Goal: Task Accomplishment & Management: Manage account settings

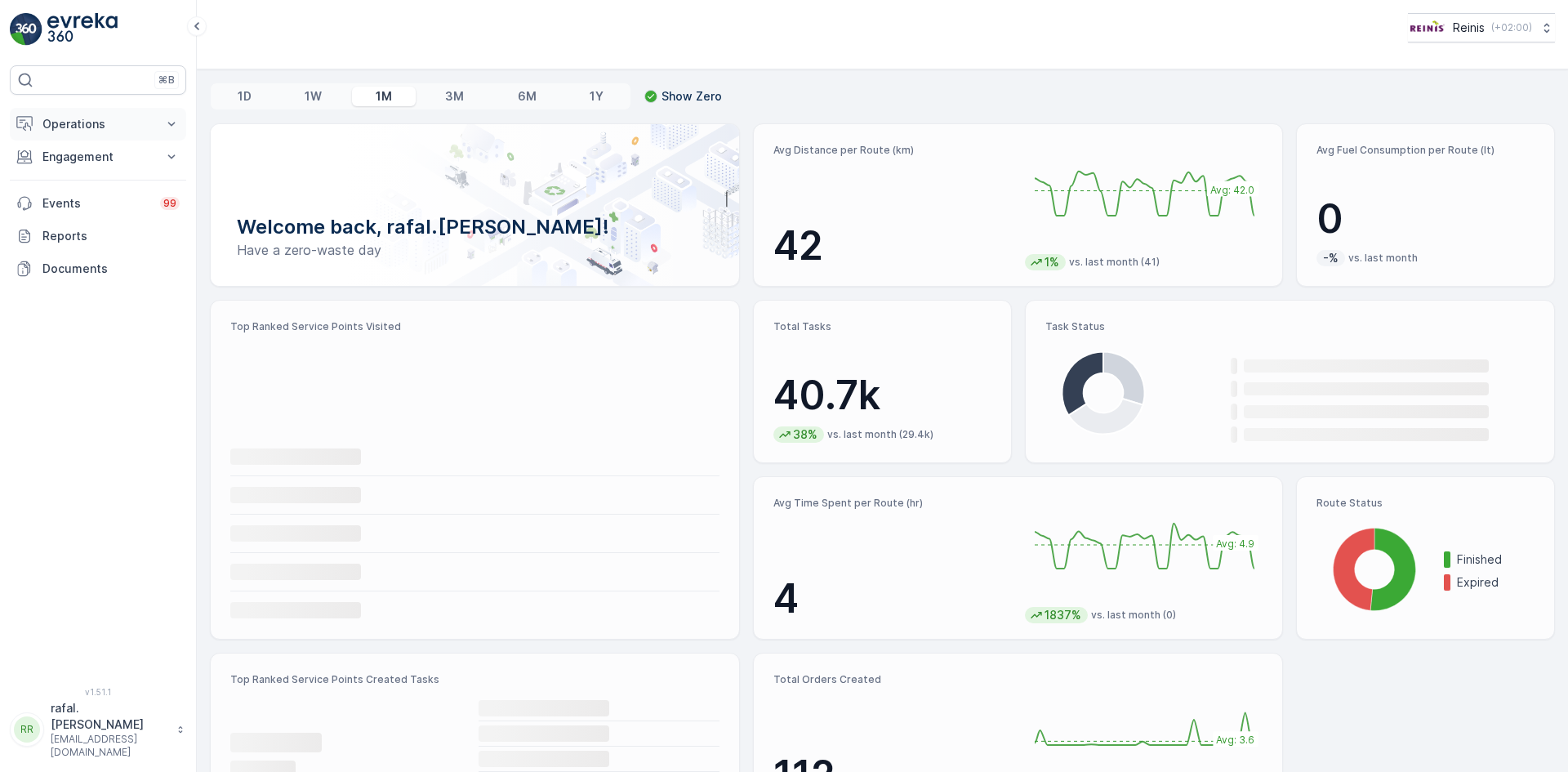
click at [131, 115] on button "Operations" at bounding box center [98, 123] width 177 height 32
click at [101, 199] on p "Routes & Tasks" at bounding box center [84, 198] width 84 height 17
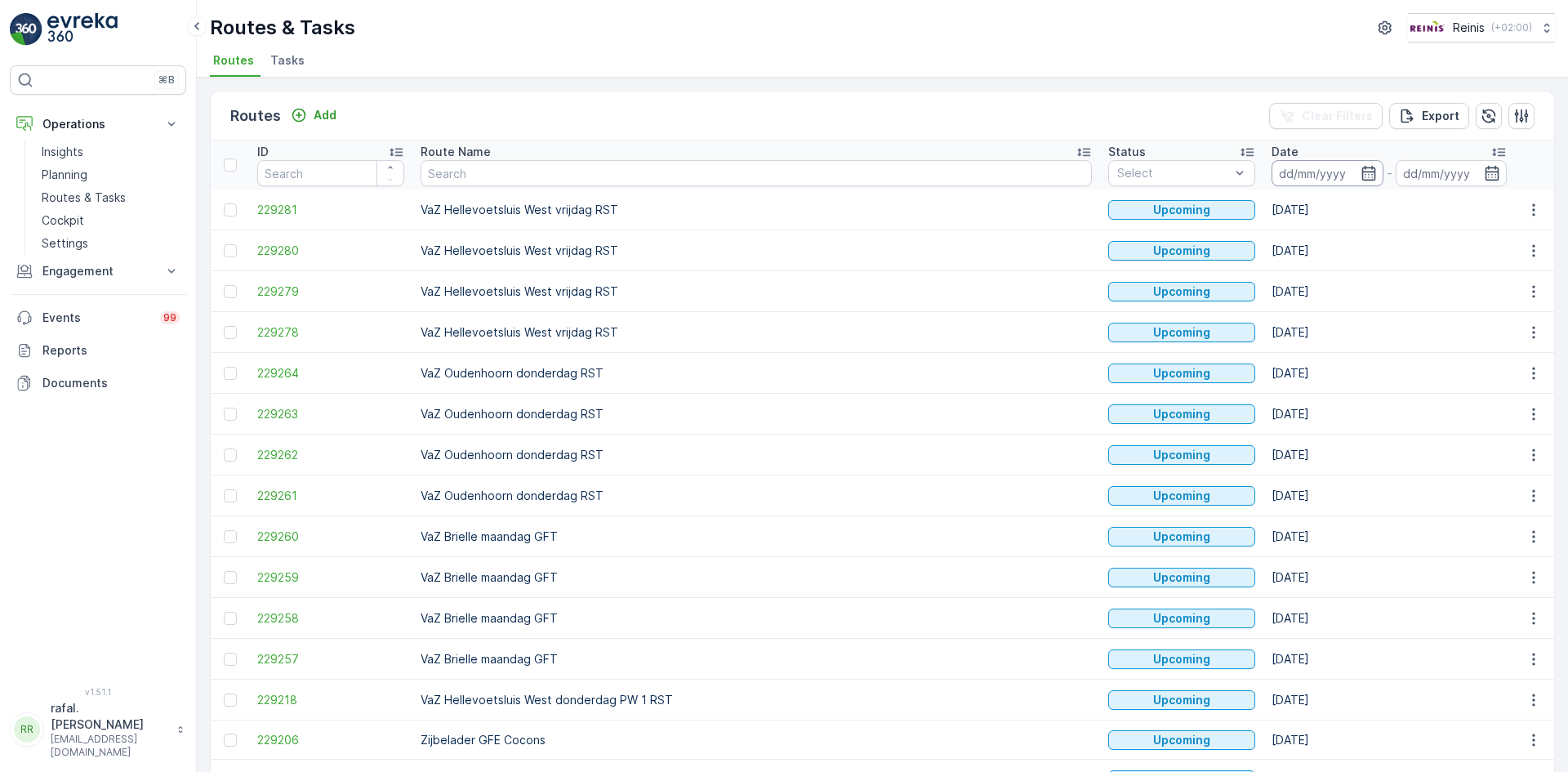
click at [1272, 170] on input at bounding box center [1328, 173] width 112 height 26
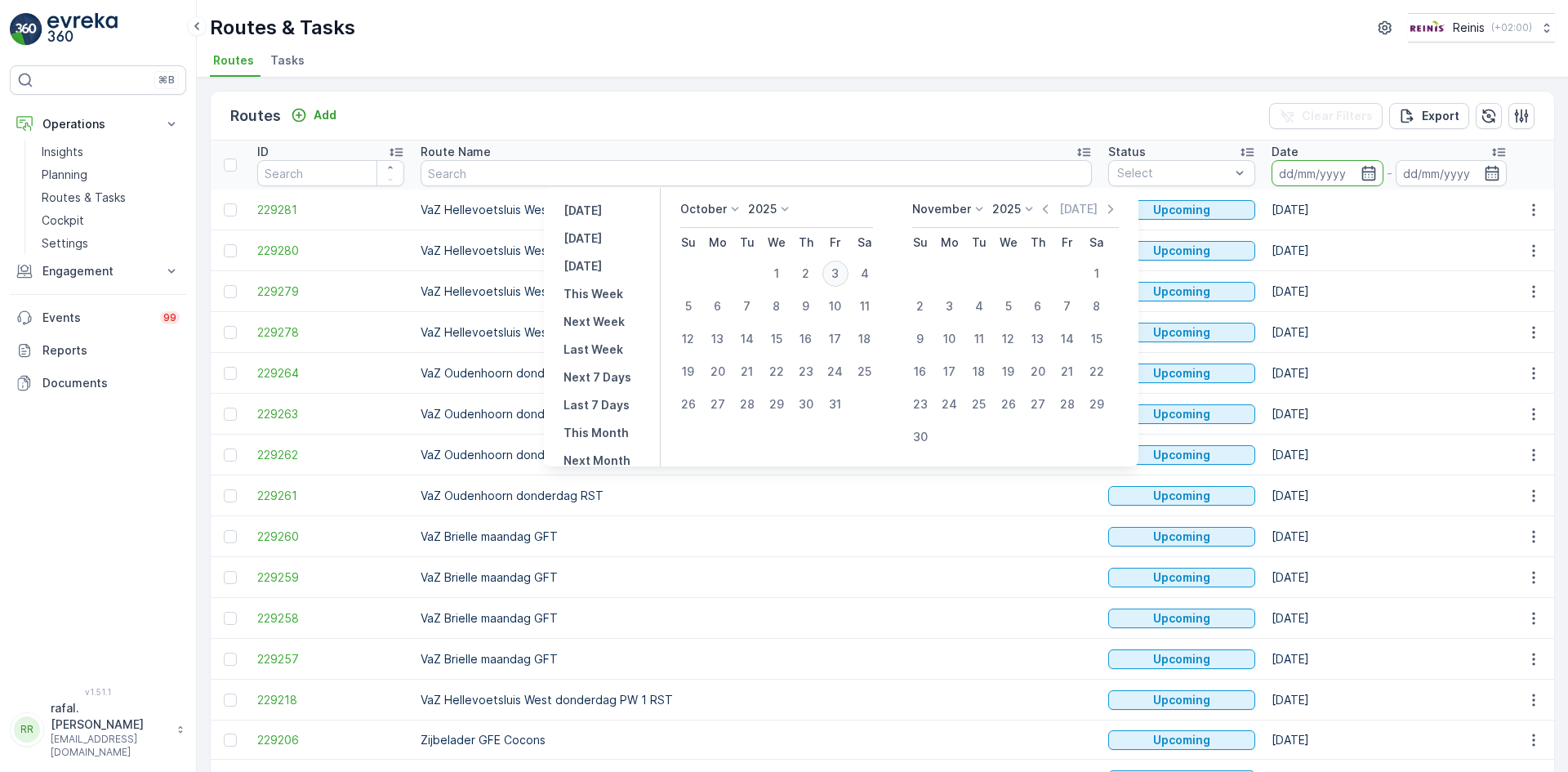
click at [842, 271] on div "3" at bounding box center [836, 274] width 26 height 26
type input "[DATE]"
click at [842, 271] on div "3" at bounding box center [836, 274] width 26 height 26
type input "[DATE]"
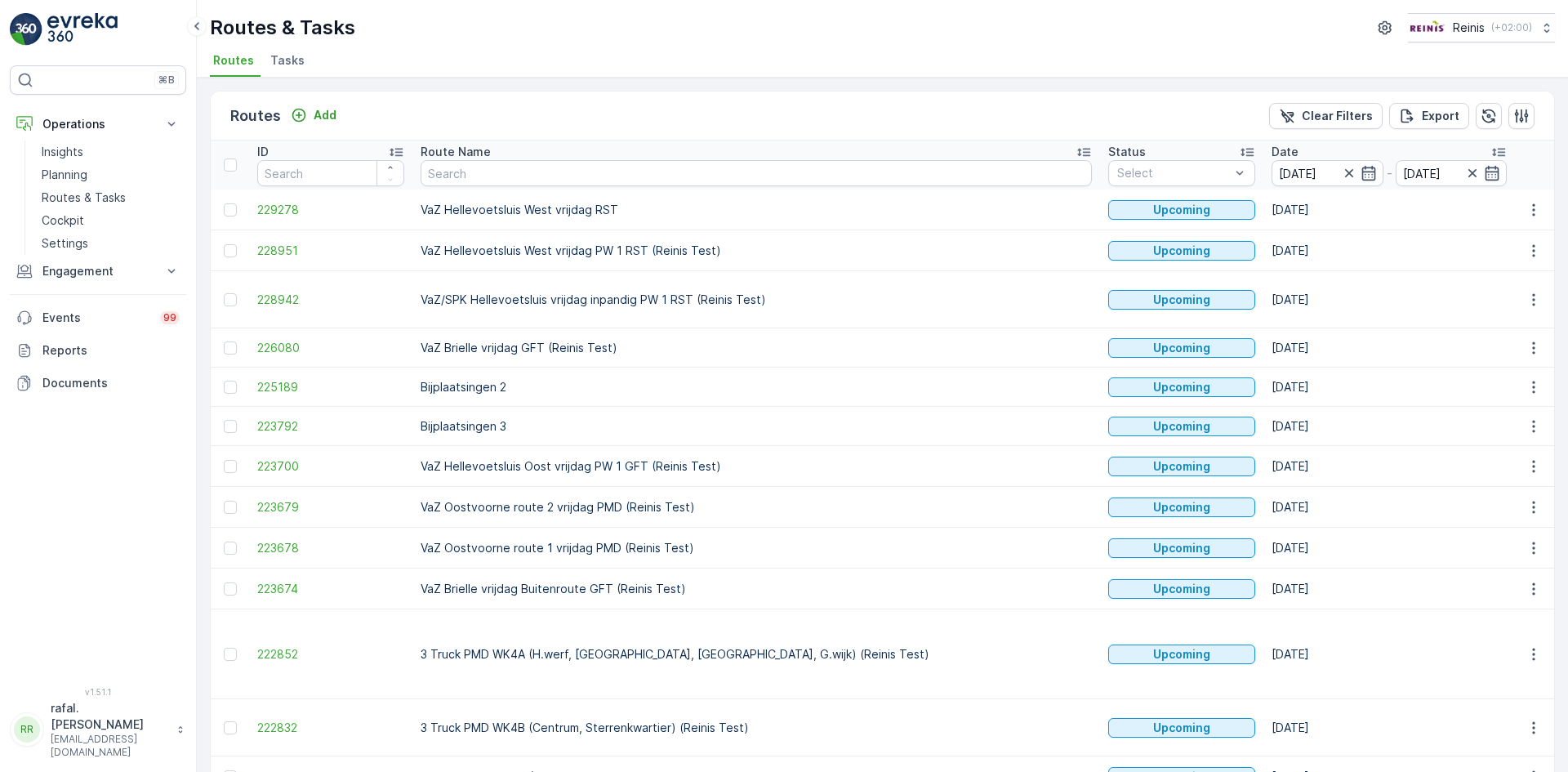
click at [1076, 151] on icon at bounding box center [1084, 151] width 17 height 17
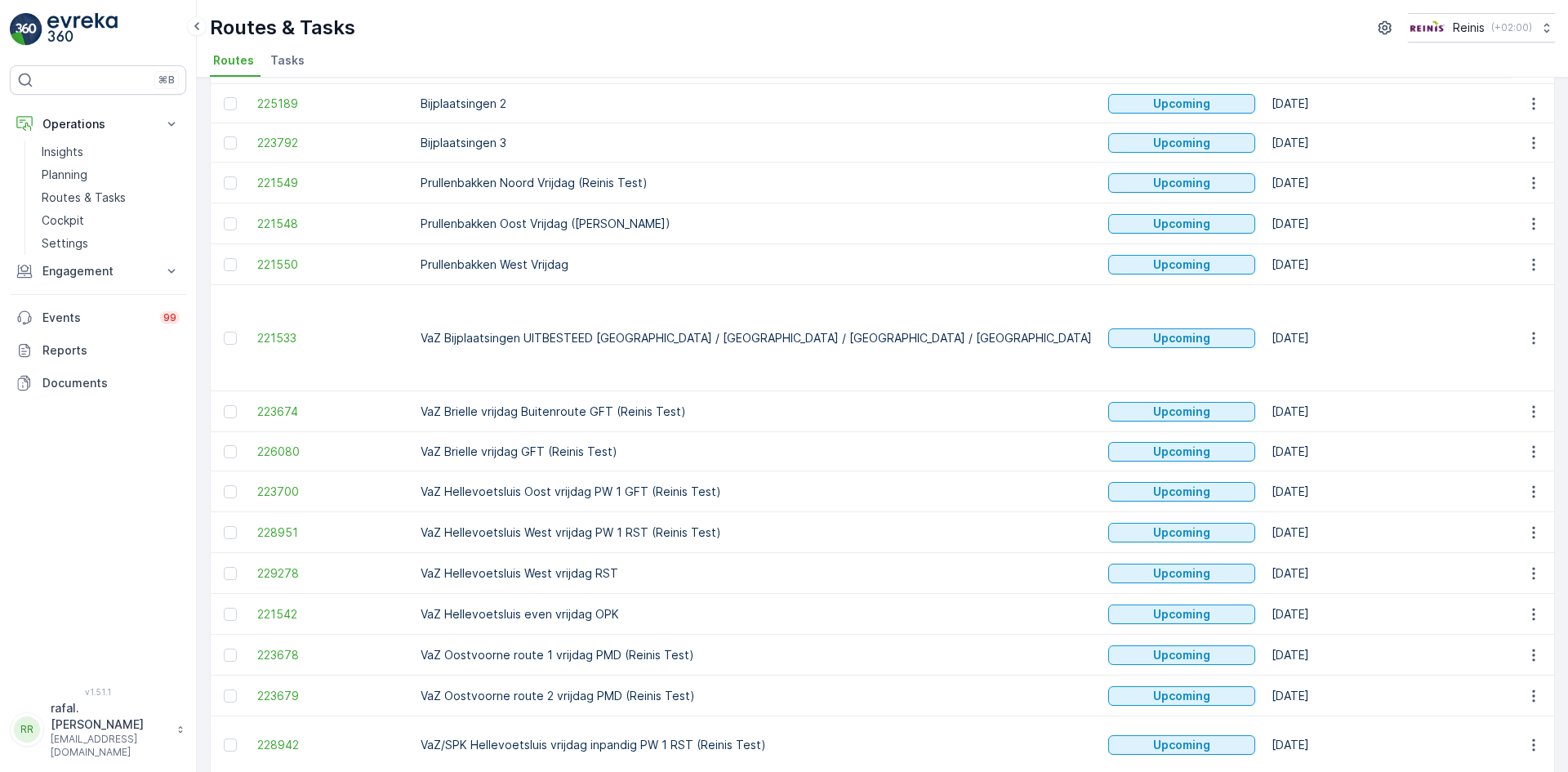
scroll to position [337, 0]
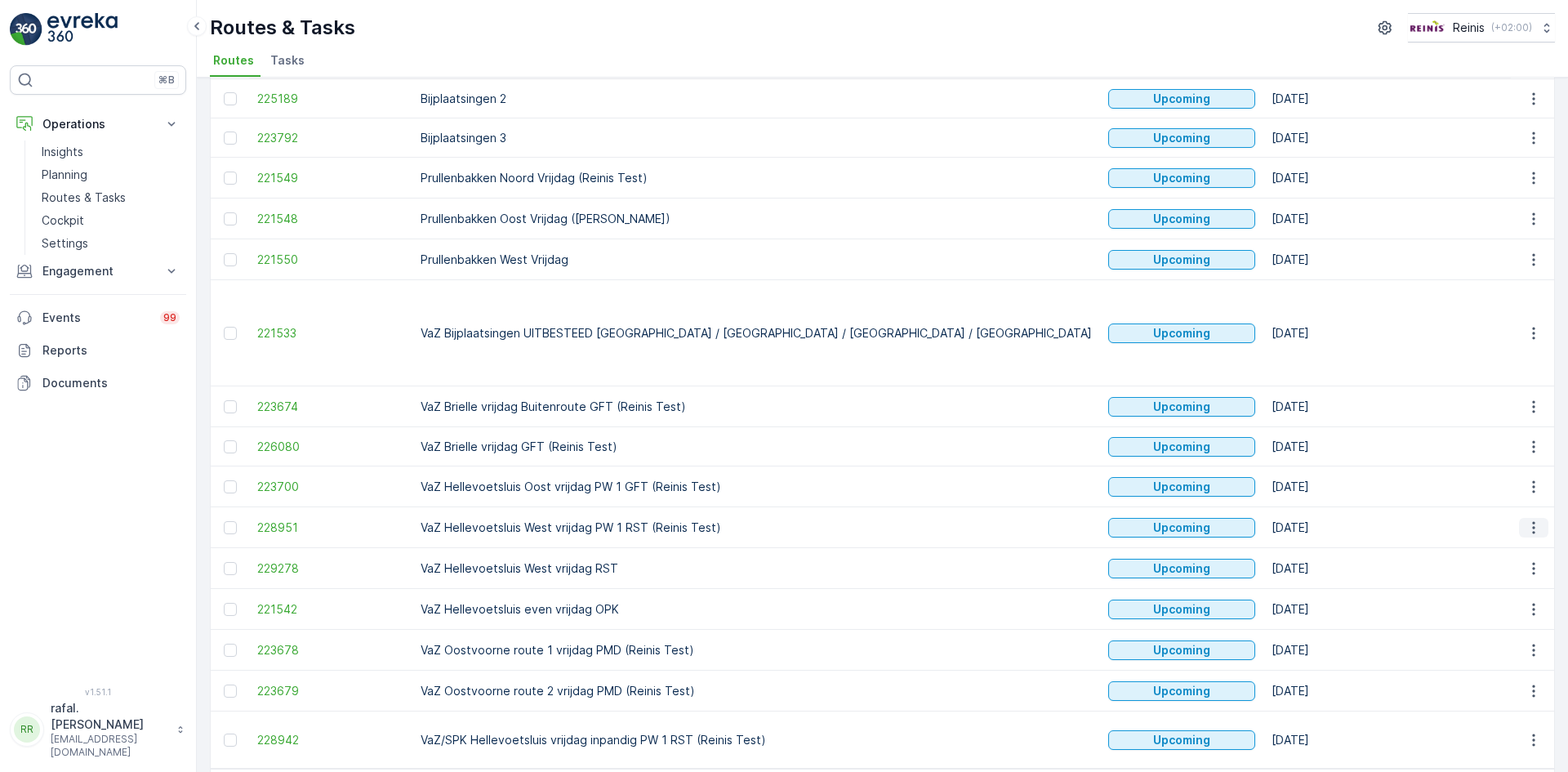
click at [1527, 519] on icon "button" at bounding box center [1534, 527] width 17 height 17
click at [1509, 483] on span "See More Details" at bounding box center [1495, 487] width 94 height 17
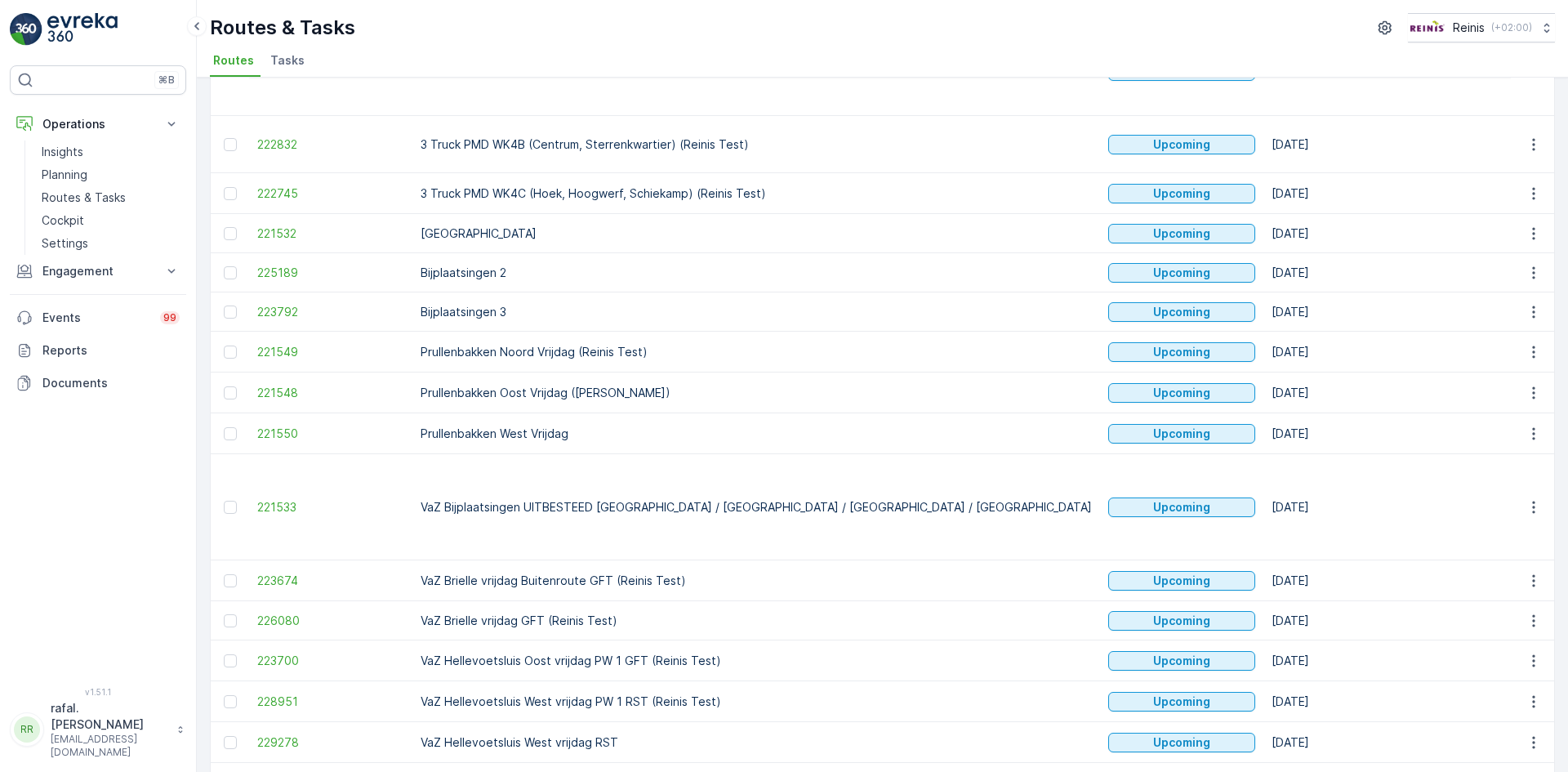
scroll to position [245, 0]
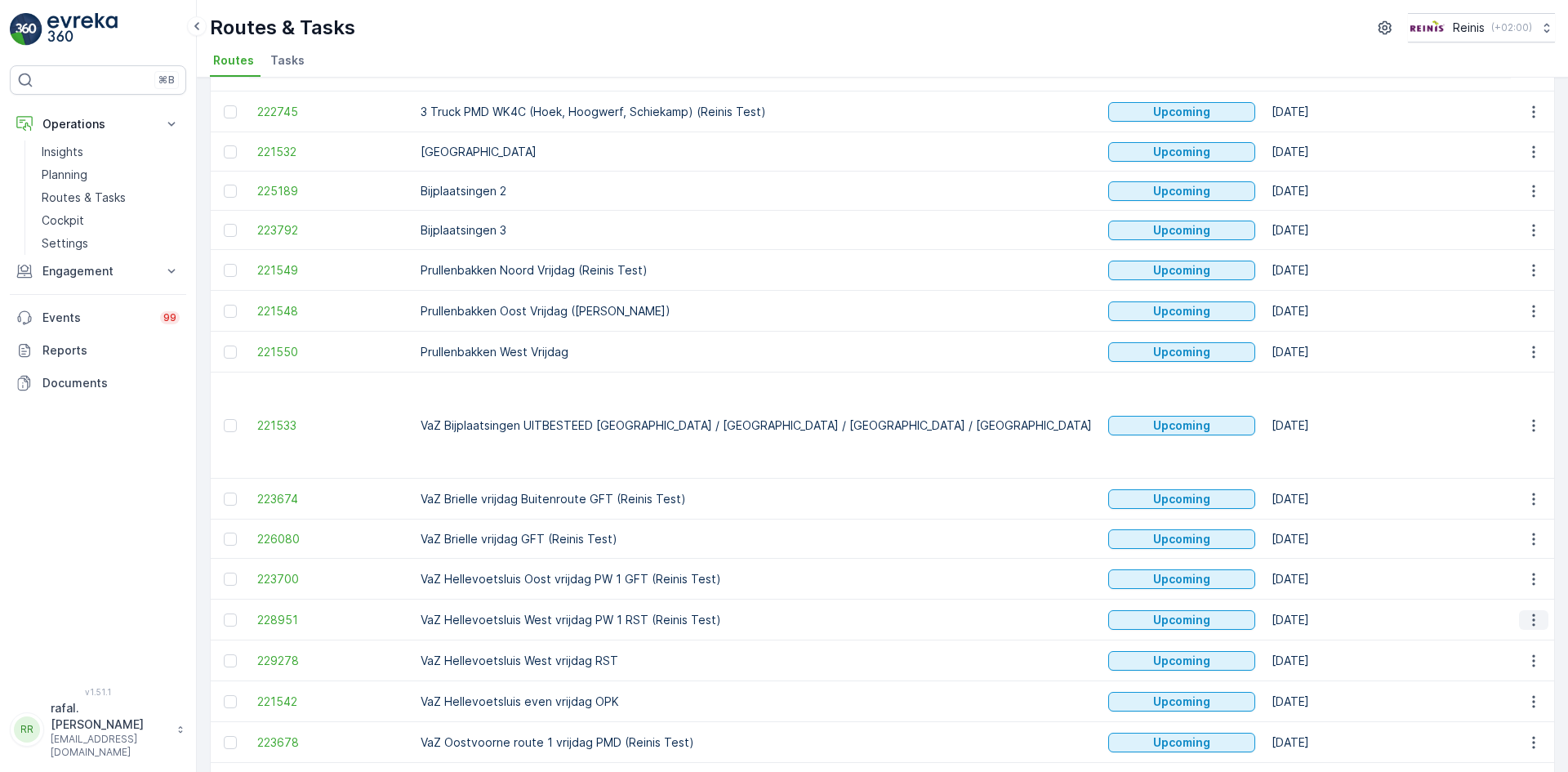
click at [1532, 612] on icon "button" at bounding box center [1534, 620] width 17 height 17
click at [1506, 666] on span "Change Assignee" at bounding box center [1495, 671] width 95 height 17
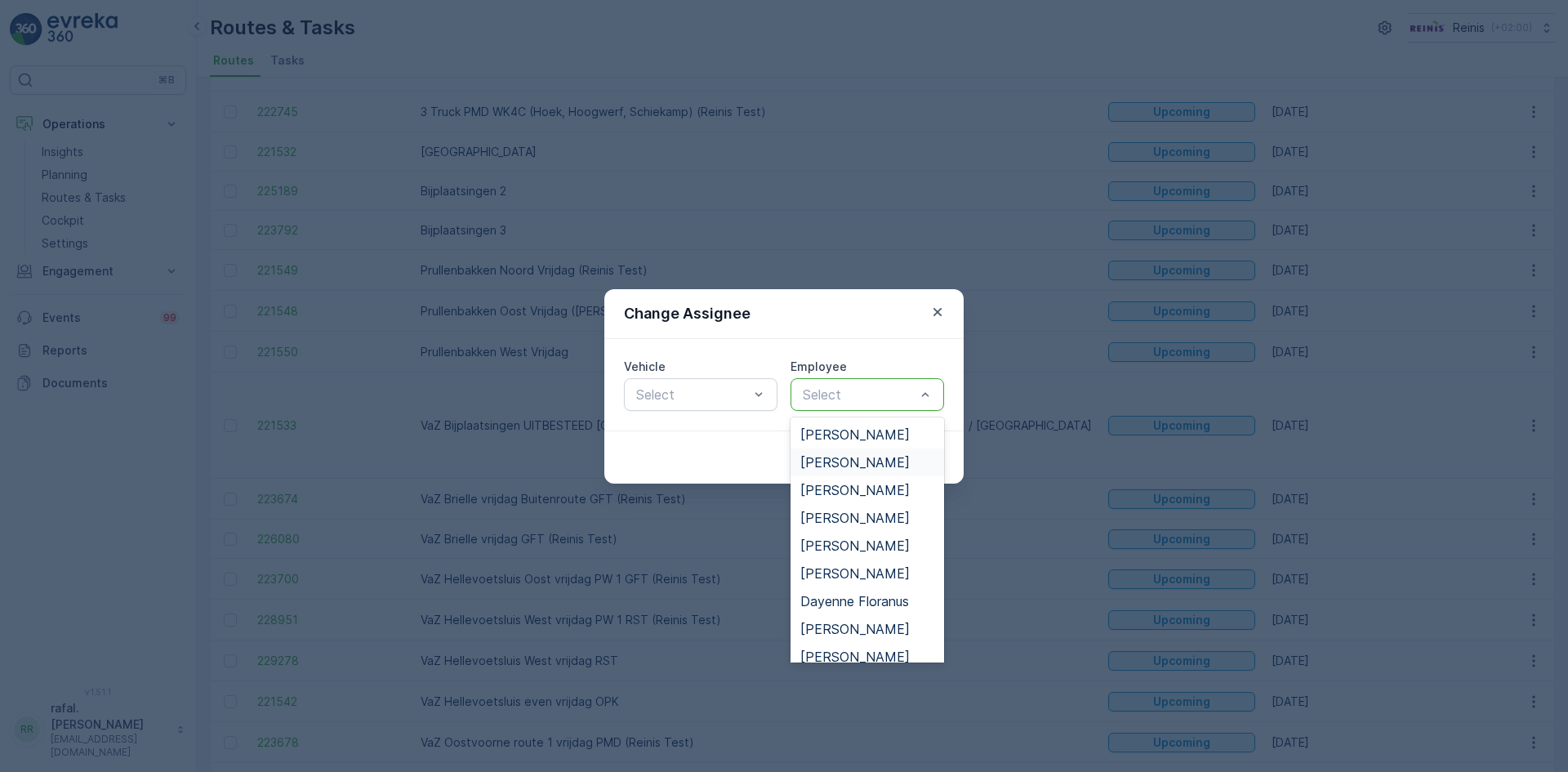
click at [879, 463] on span "[PERSON_NAME]" at bounding box center [855, 463] width 109 height 15
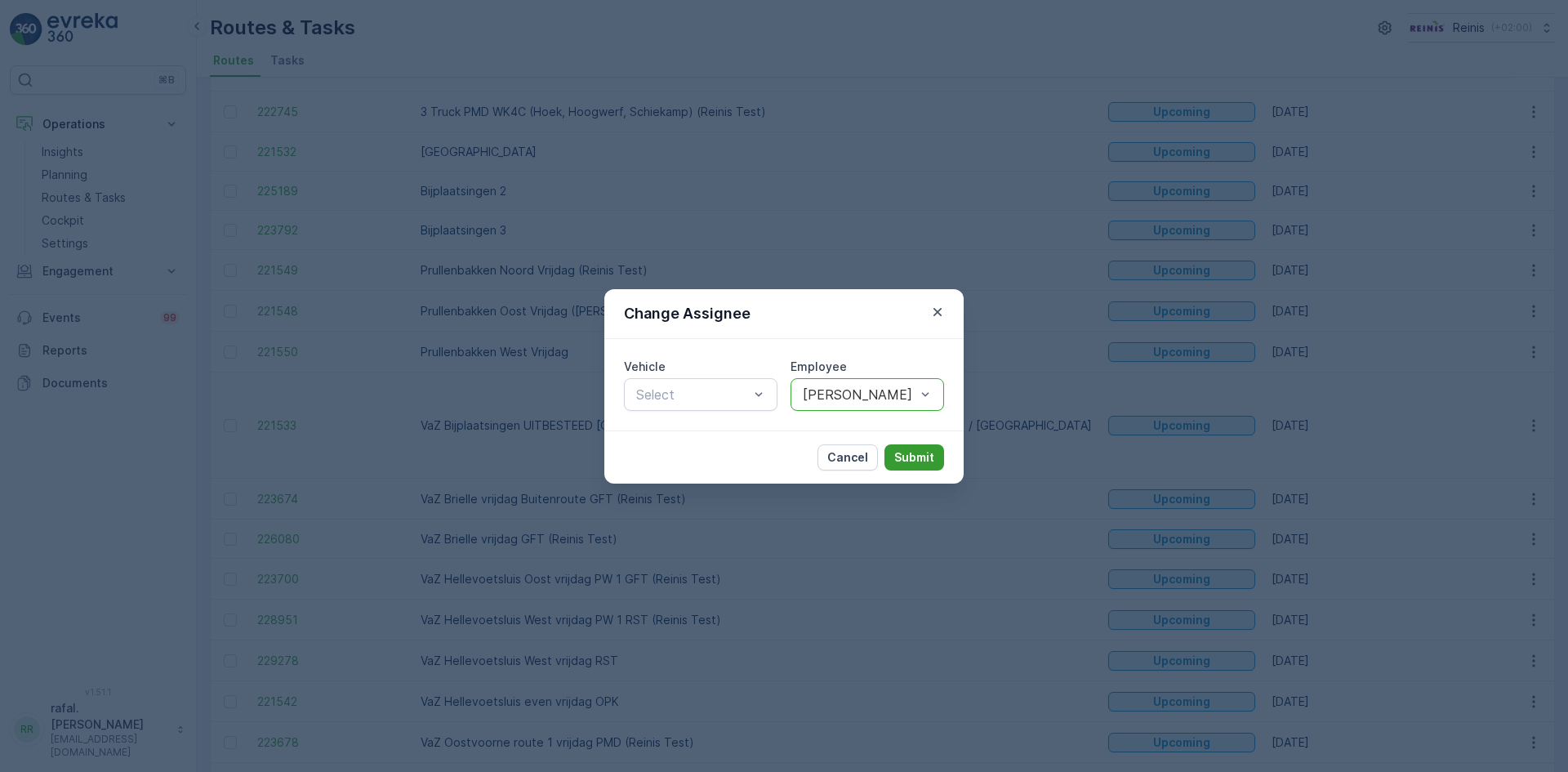
click at [890, 447] on button "Submit" at bounding box center [914, 457] width 59 height 26
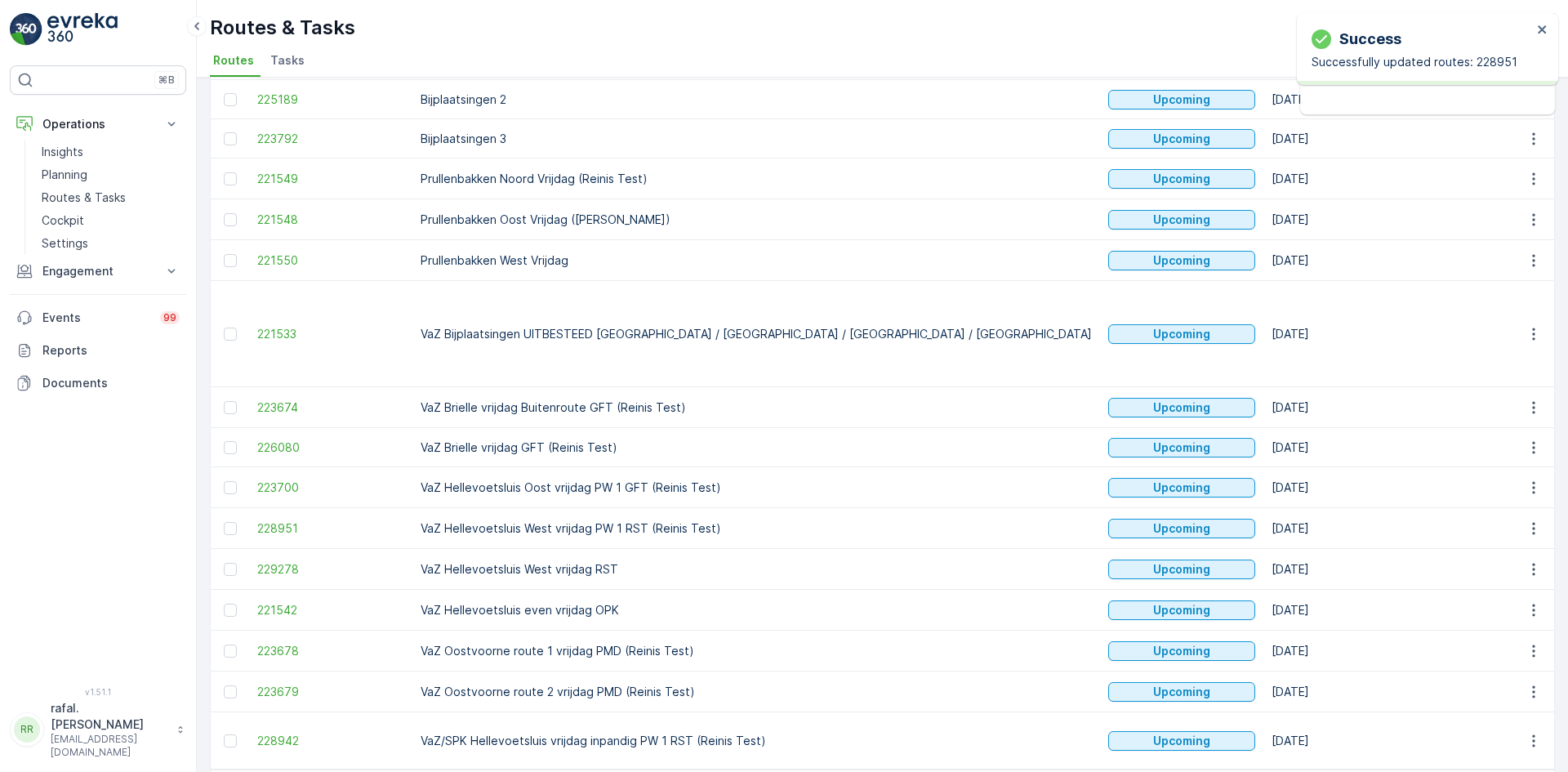
scroll to position [337, 0]
click at [1529, 560] on icon "button" at bounding box center [1534, 568] width 17 height 17
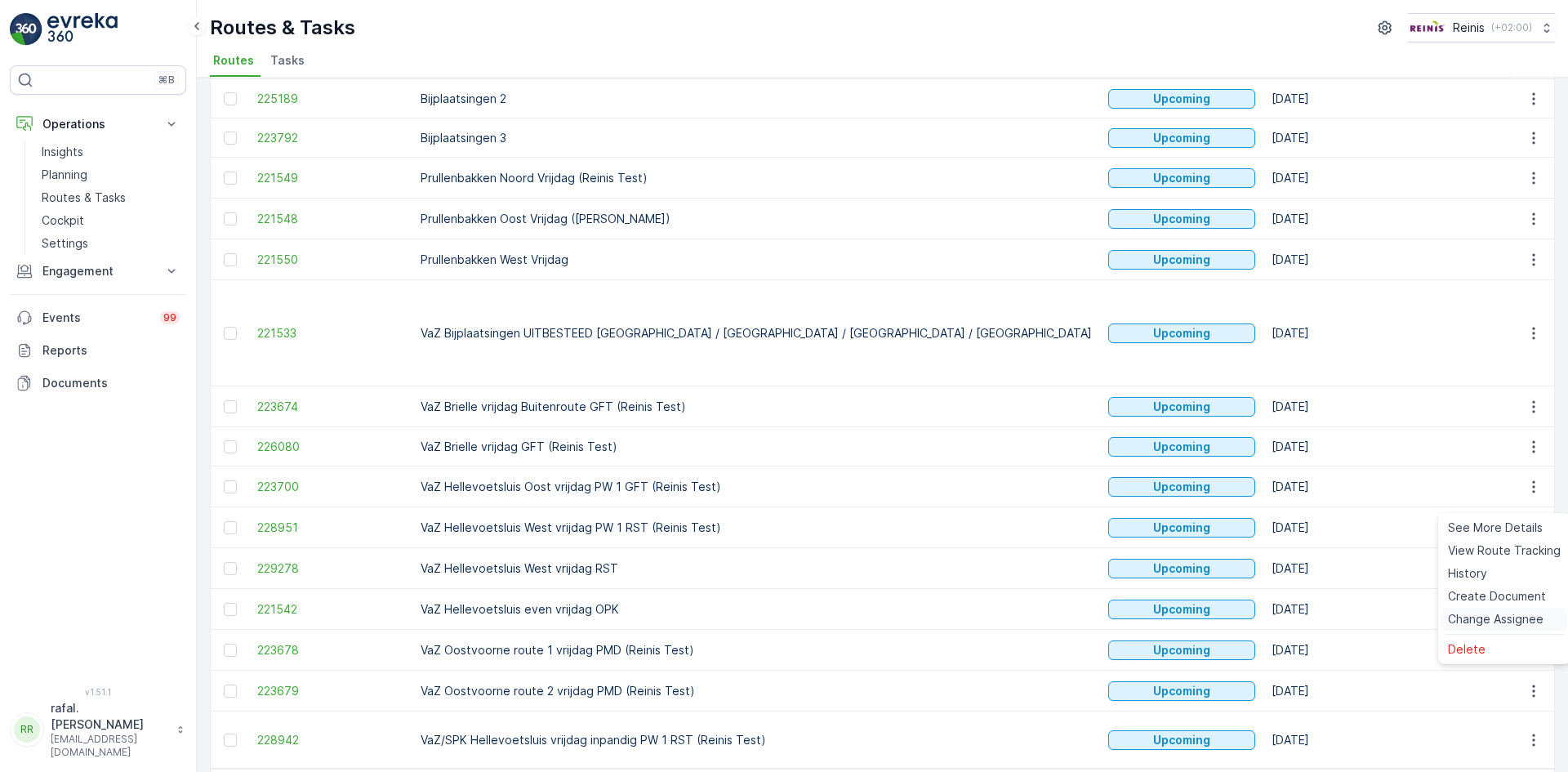
click at [1506, 619] on span "Change Assignee" at bounding box center [1495, 619] width 95 height 17
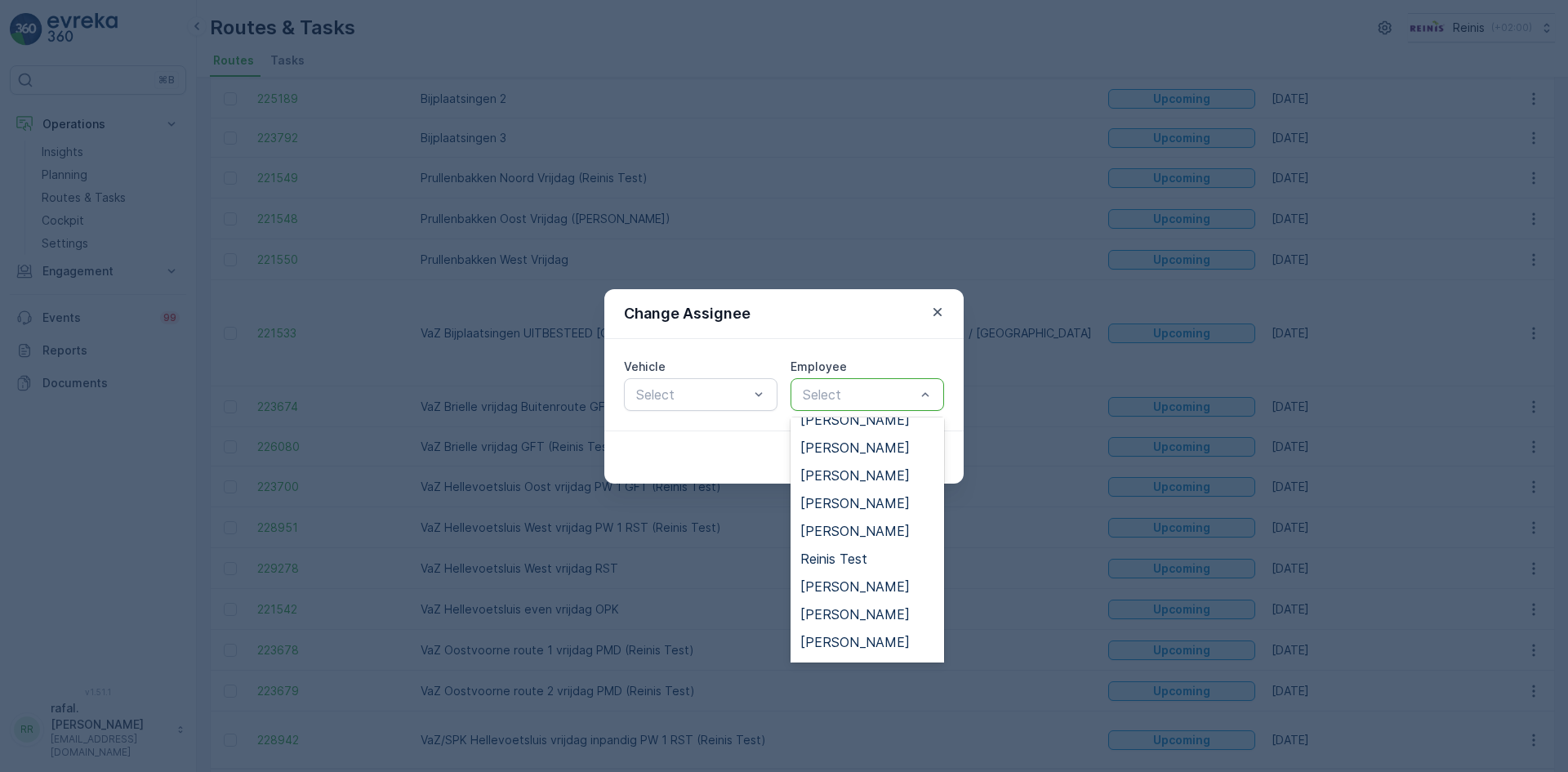
scroll to position [572, 0]
click at [873, 611] on span "[PERSON_NAME]" at bounding box center [855, 612] width 109 height 15
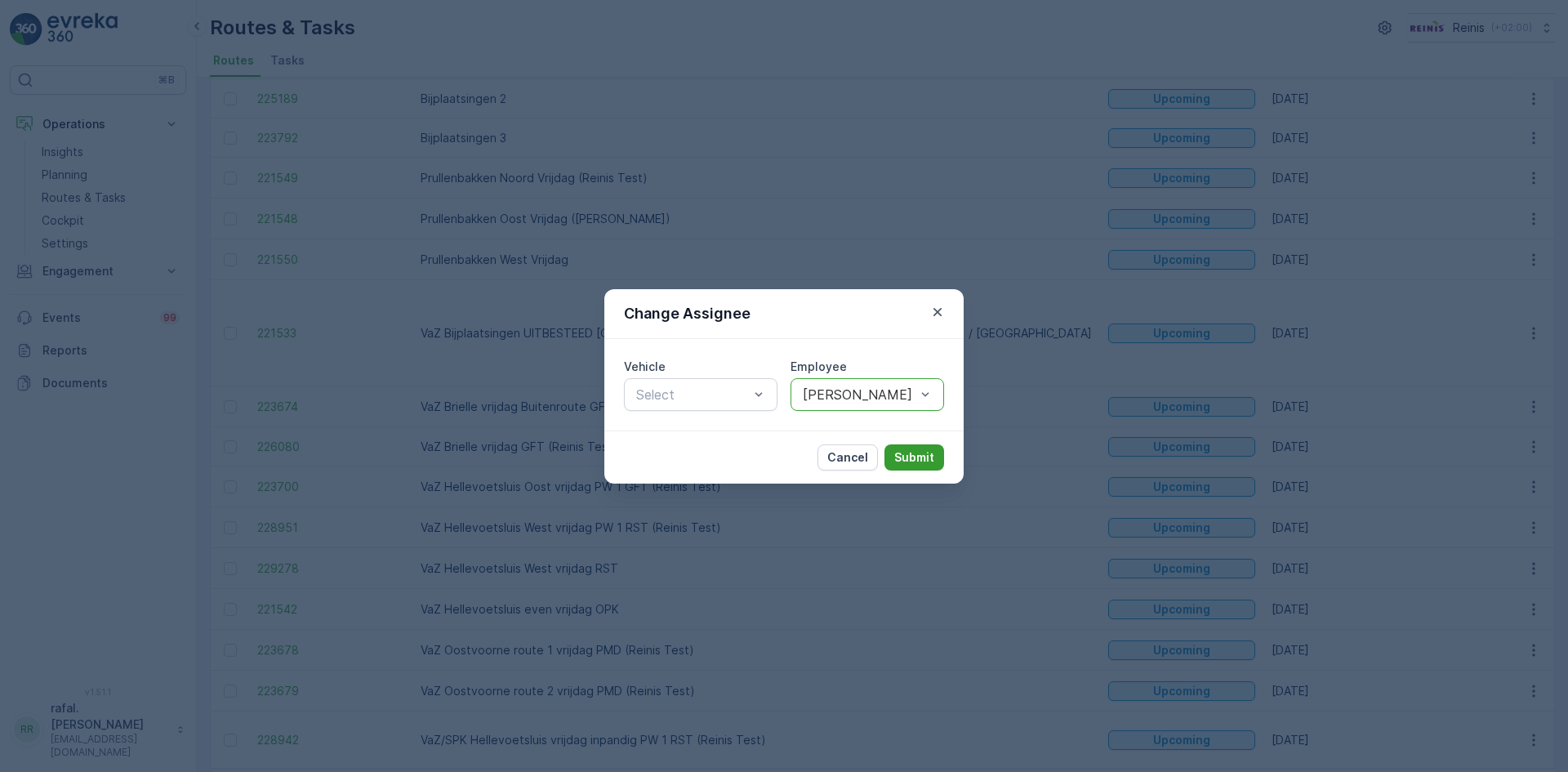
click at [919, 456] on p "Submit" at bounding box center [914, 457] width 40 height 17
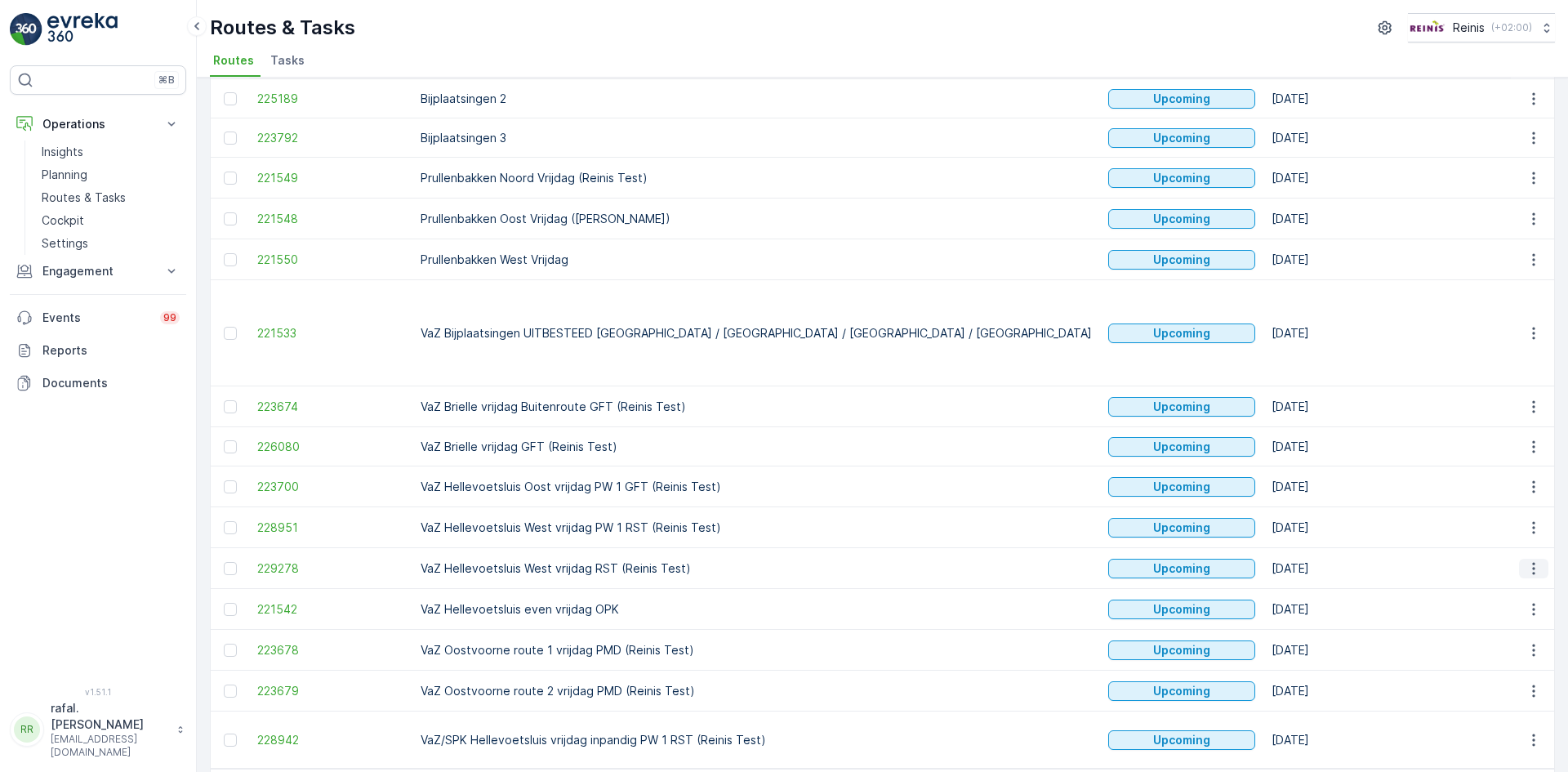
click at [1526, 560] on icon "button" at bounding box center [1534, 568] width 17 height 17
click at [1516, 522] on span "See More Details" at bounding box center [1495, 527] width 94 height 17
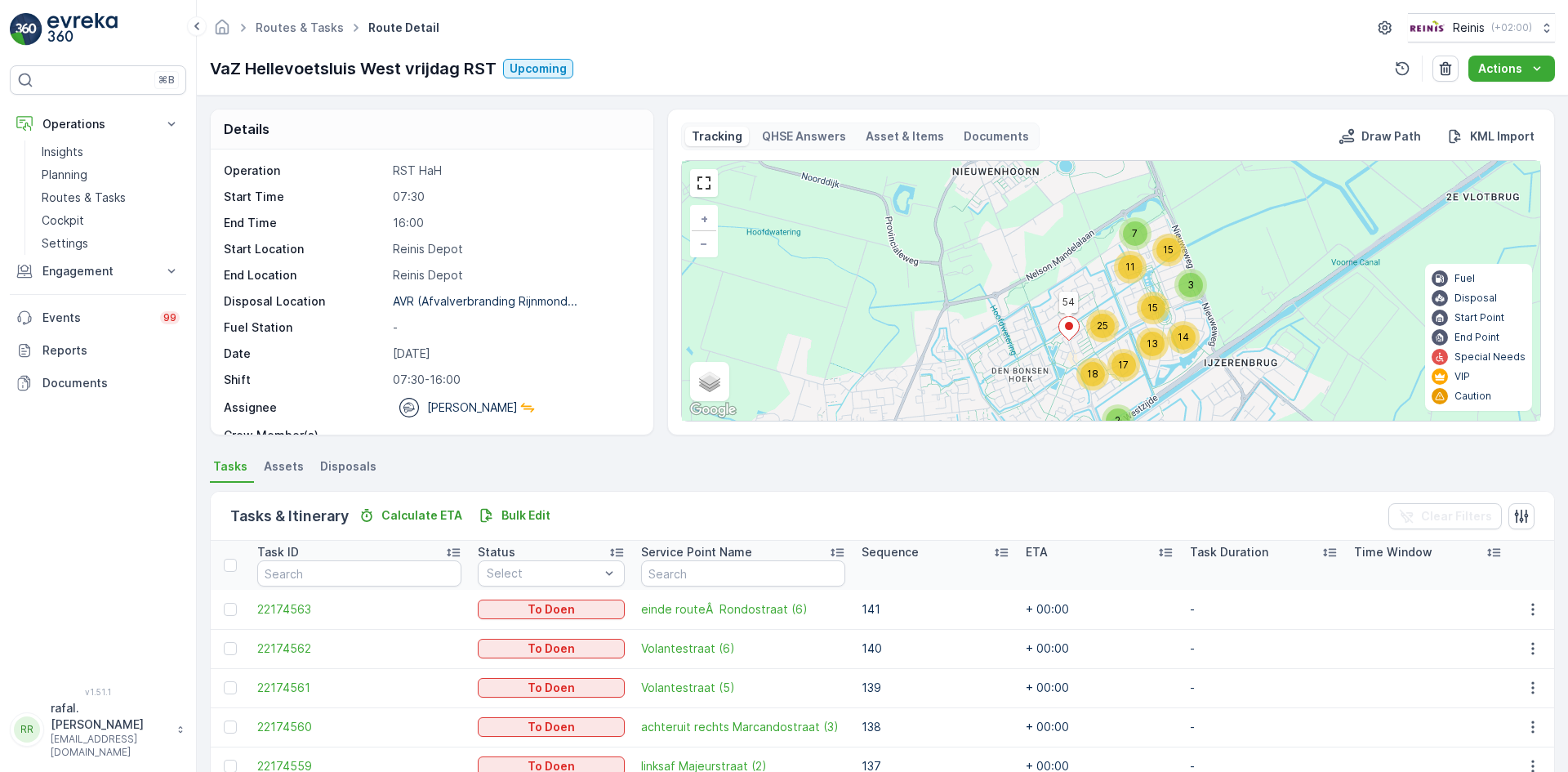
drag, startPoint x: 1218, startPoint y: 357, endPoint x: 1249, endPoint y: 253, distance: 108.5
click at [1249, 253] on div "15 7 11 3 15 13 14 25 2 17 18 54 + − Satellite Roadmap Terrain Hybrid Leaflet K…" at bounding box center [1111, 290] width 858 height 260
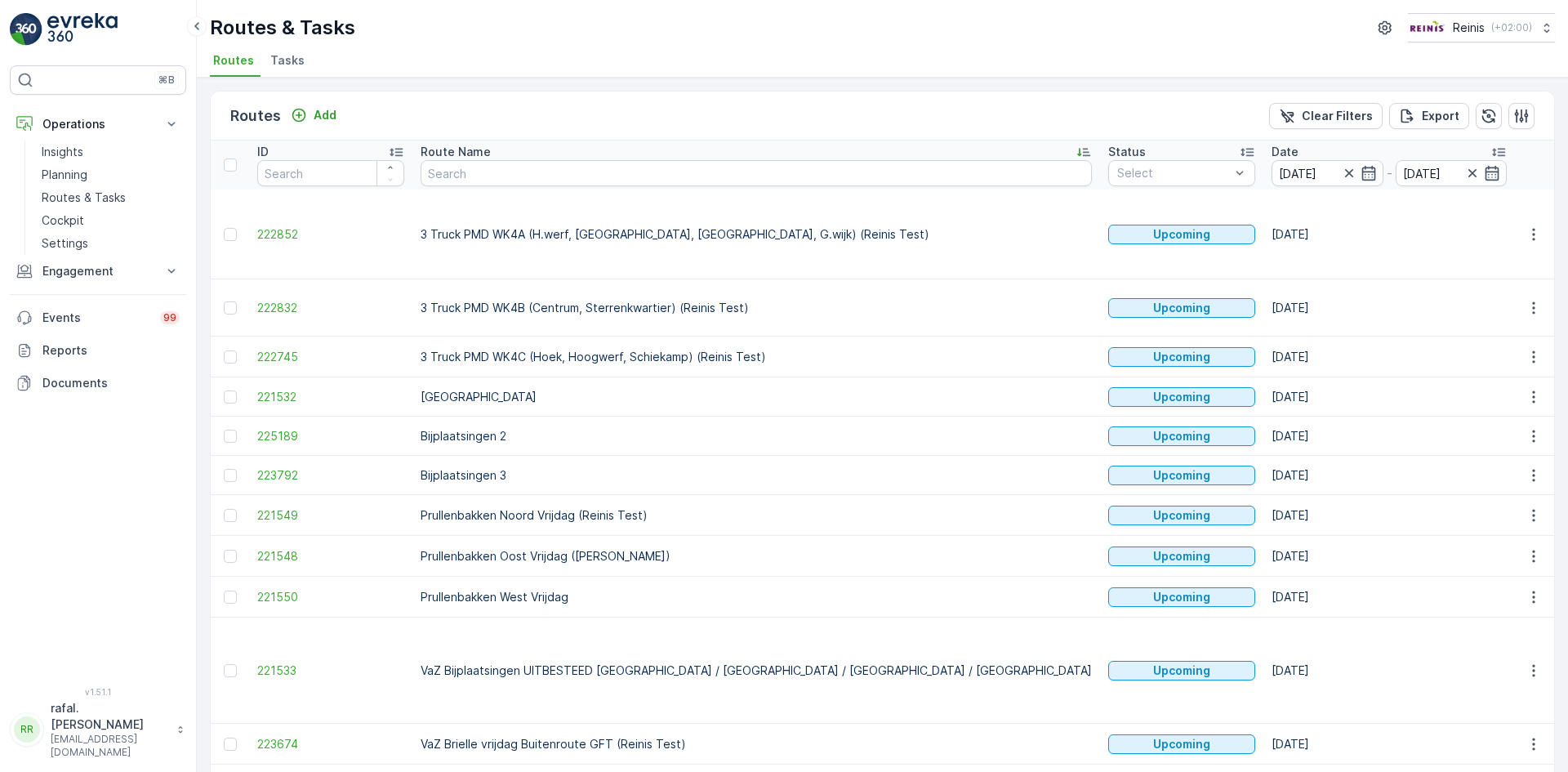
scroll to position [337, 0]
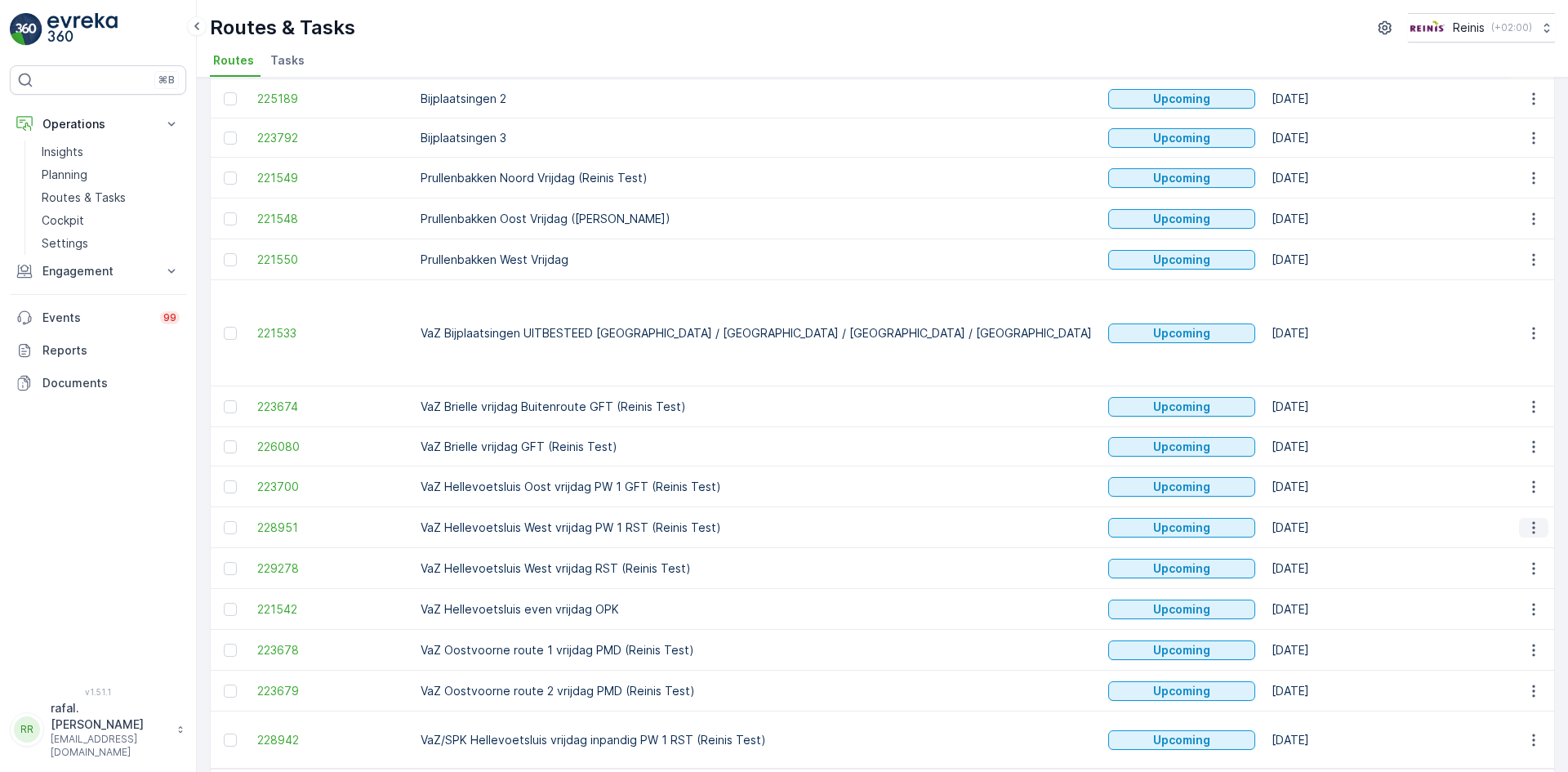
click at [1526, 519] on icon "button" at bounding box center [1534, 527] width 17 height 17
click at [1526, 486] on span "See More Details" at bounding box center [1495, 487] width 94 height 17
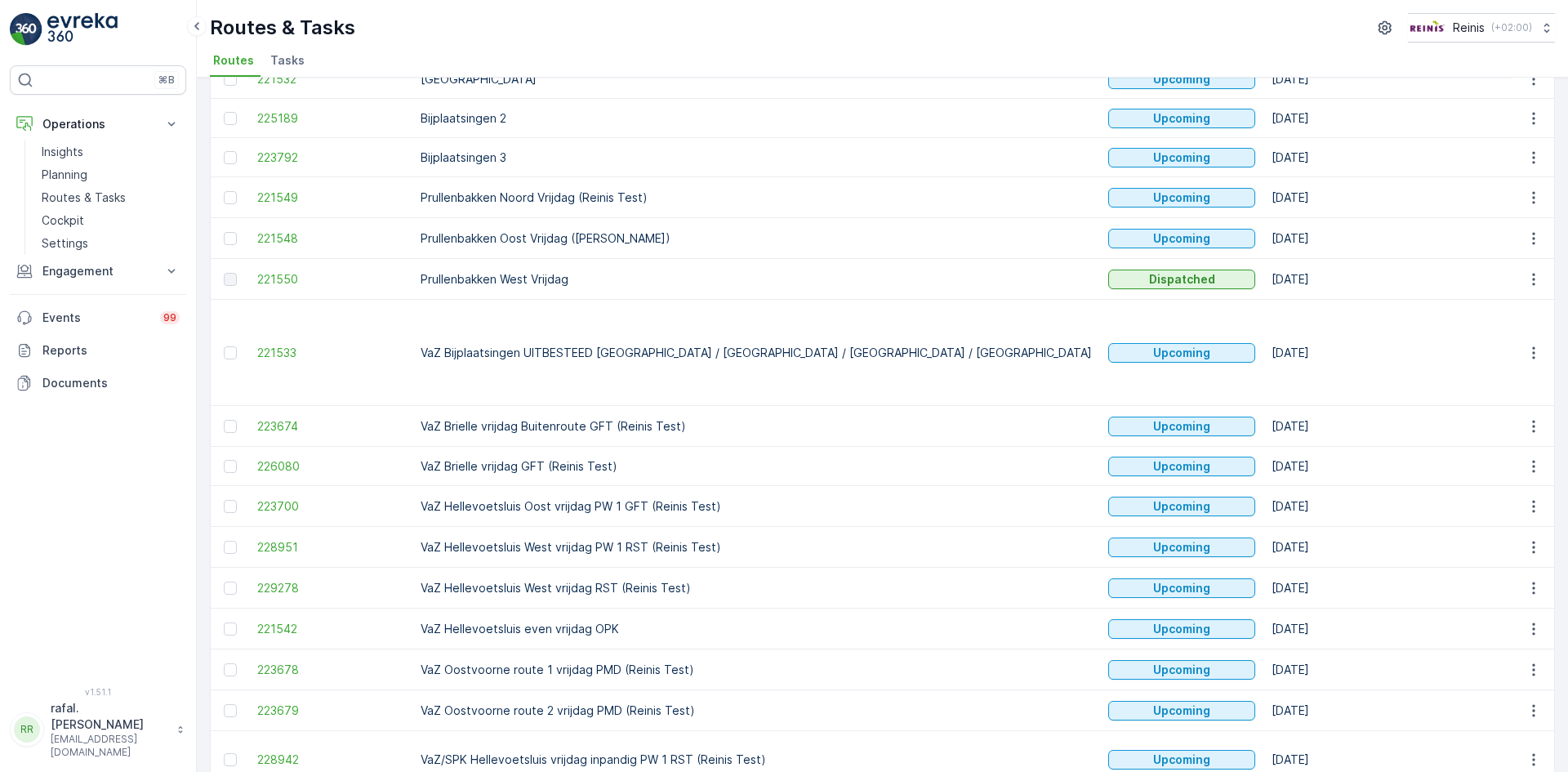
scroll to position [337, 0]
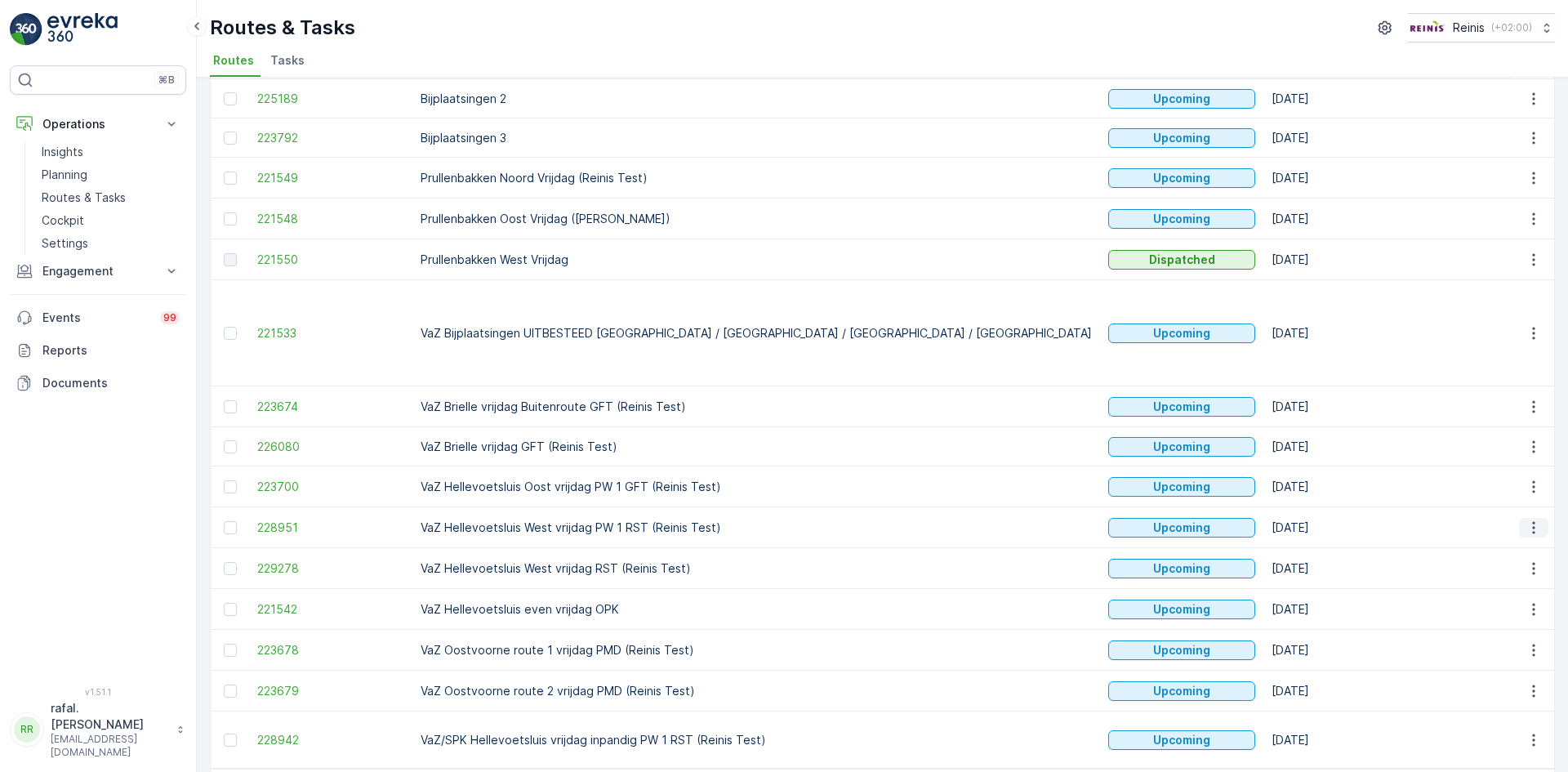
click at [1529, 519] on icon "button" at bounding box center [1534, 527] width 17 height 17
click at [1264, 548] on td "[DATE]" at bounding box center [1390, 568] width 252 height 41
click at [1515, 548] on td at bounding box center [1533, 568] width 44 height 41
click at [1527, 560] on icon "button" at bounding box center [1534, 568] width 17 height 17
click at [1478, 526] on span "See More Details" at bounding box center [1495, 527] width 94 height 17
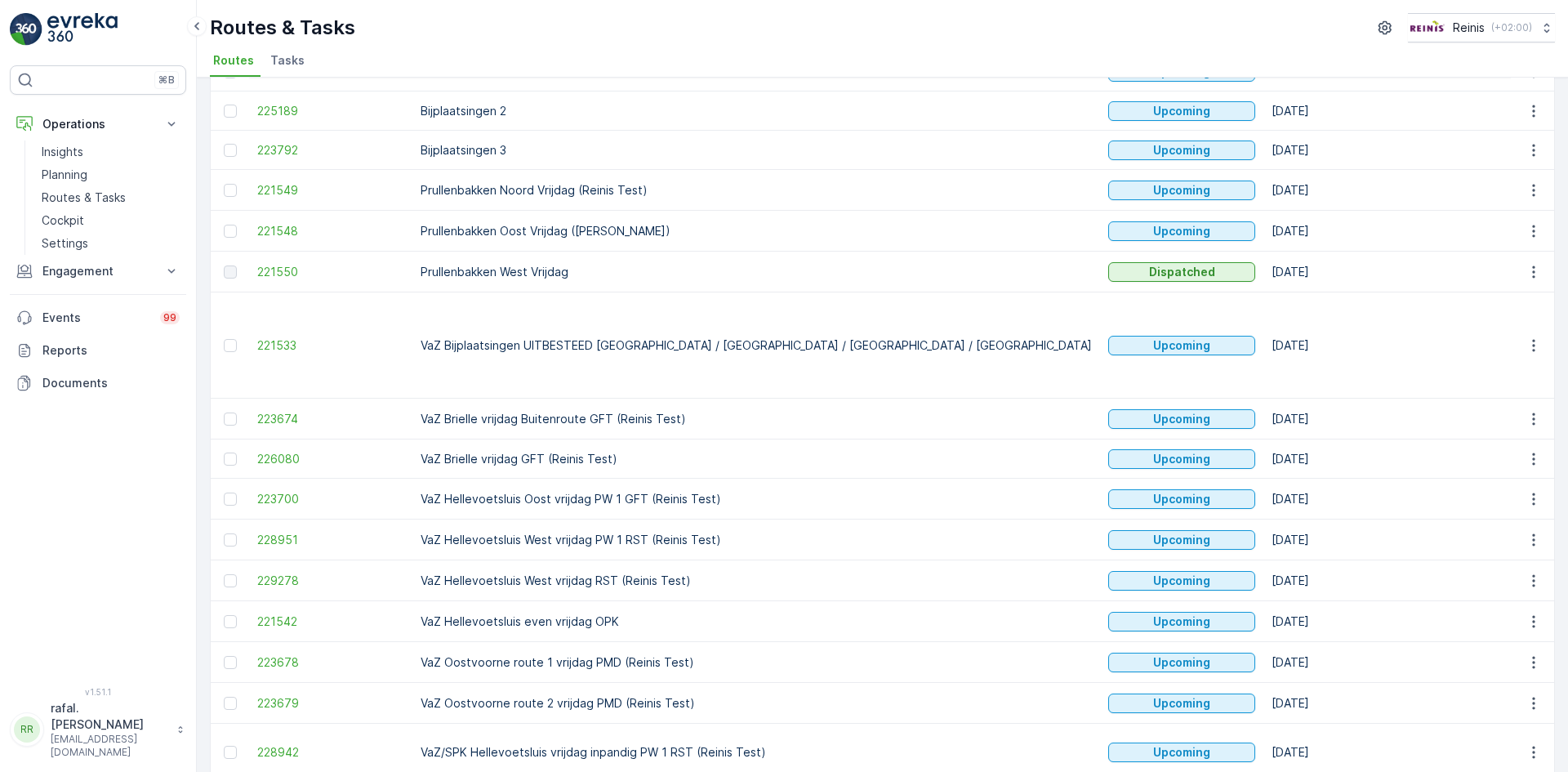
scroll to position [327, 0]
click at [1532, 532] on icon "button" at bounding box center [1533, 538] width 3 height 12
click at [1526, 591] on span "Change Assignee" at bounding box center [1495, 588] width 95 height 17
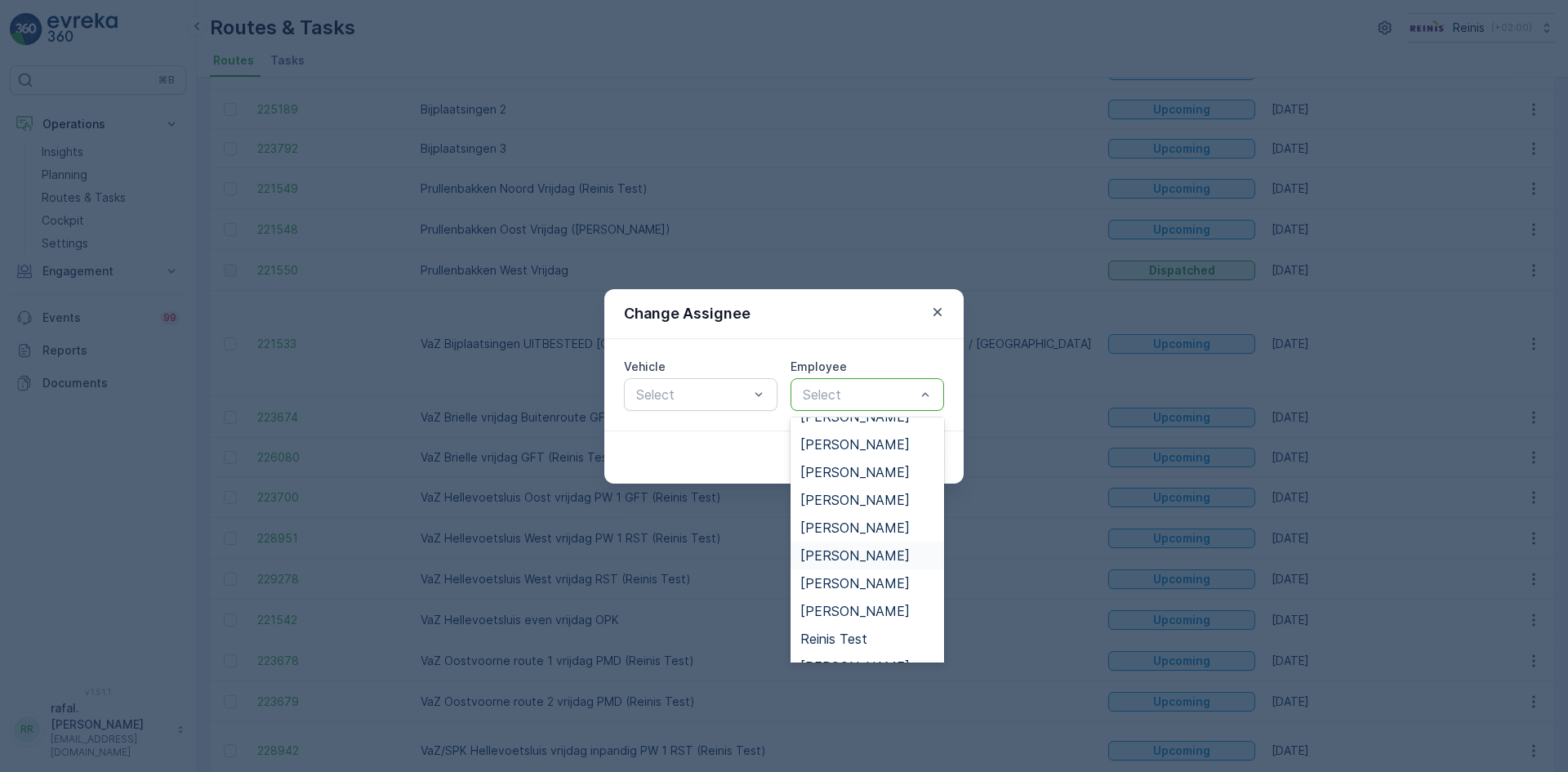
scroll to position [637, 0]
click at [877, 555] on span "[PERSON_NAME]" at bounding box center [855, 562] width 109 height 15
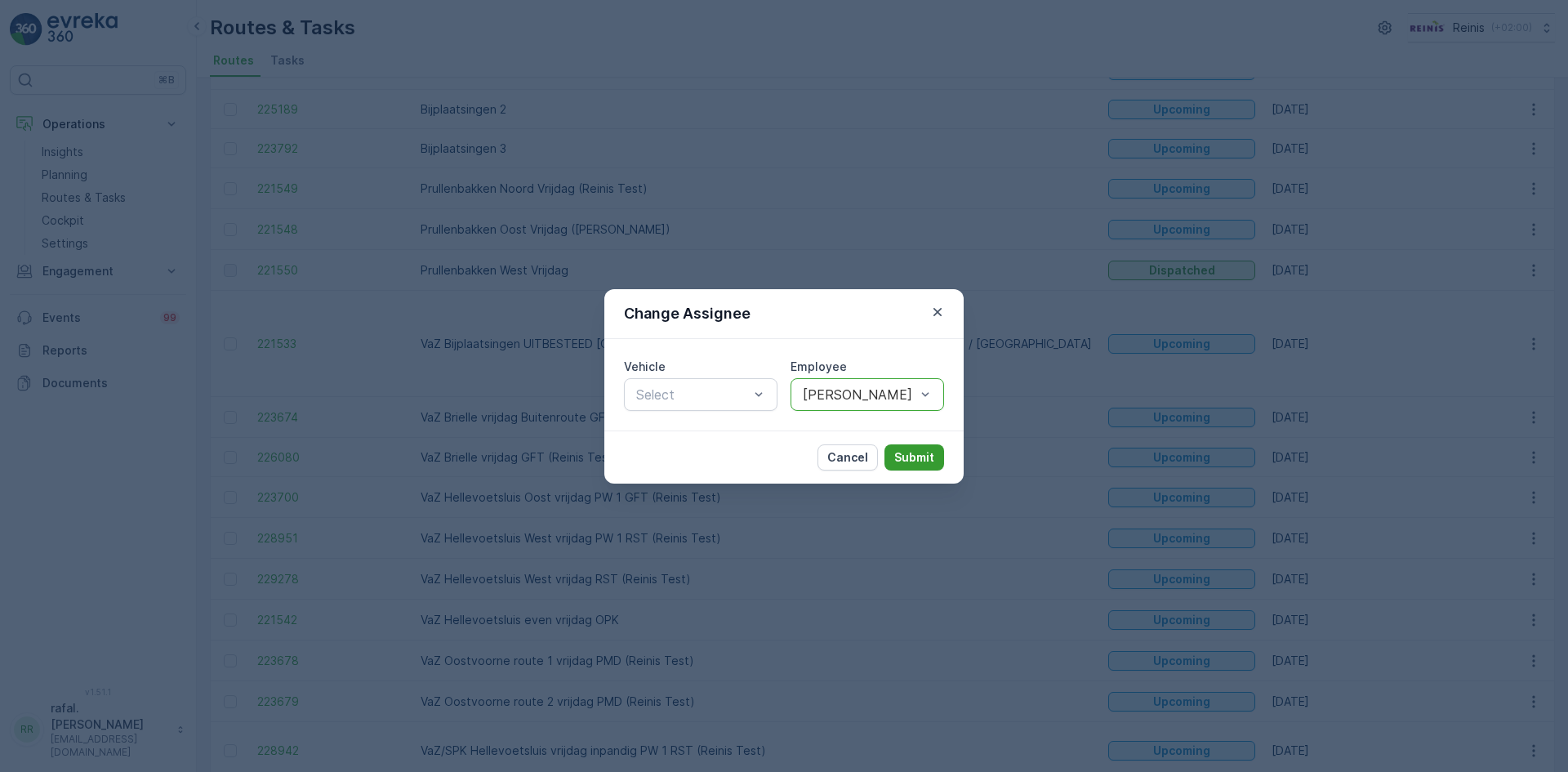
click at [925, 457] on p "Submit" at bounding box center [914, 457] width 40 height 17
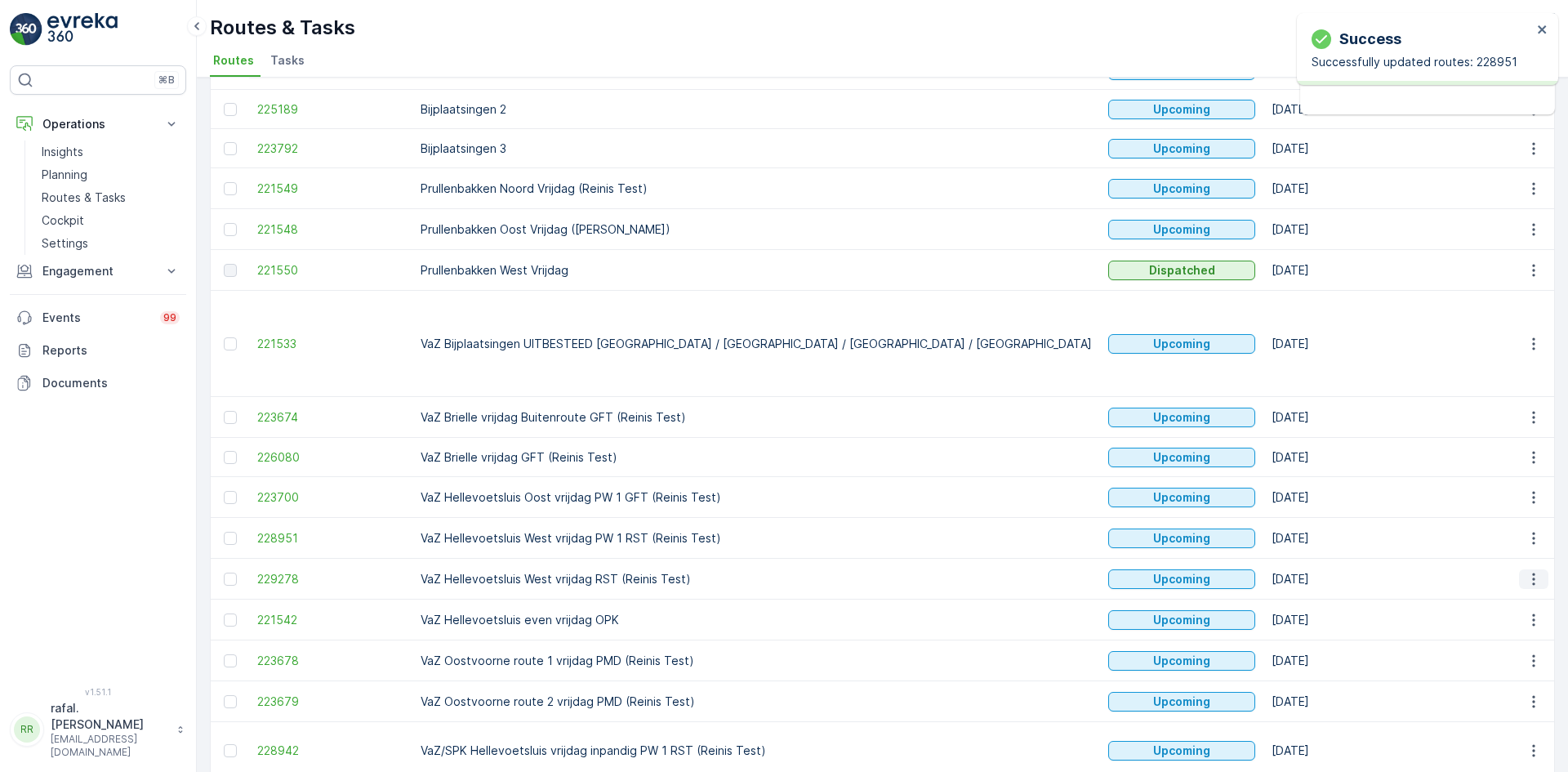
click at [1532, 573] on icon "button" at bounding box center [1533, 579] width 3 height 12
click at [1523, 626] on span "Change Assignee" at bounding box center [1495, 629] width 95 height 17
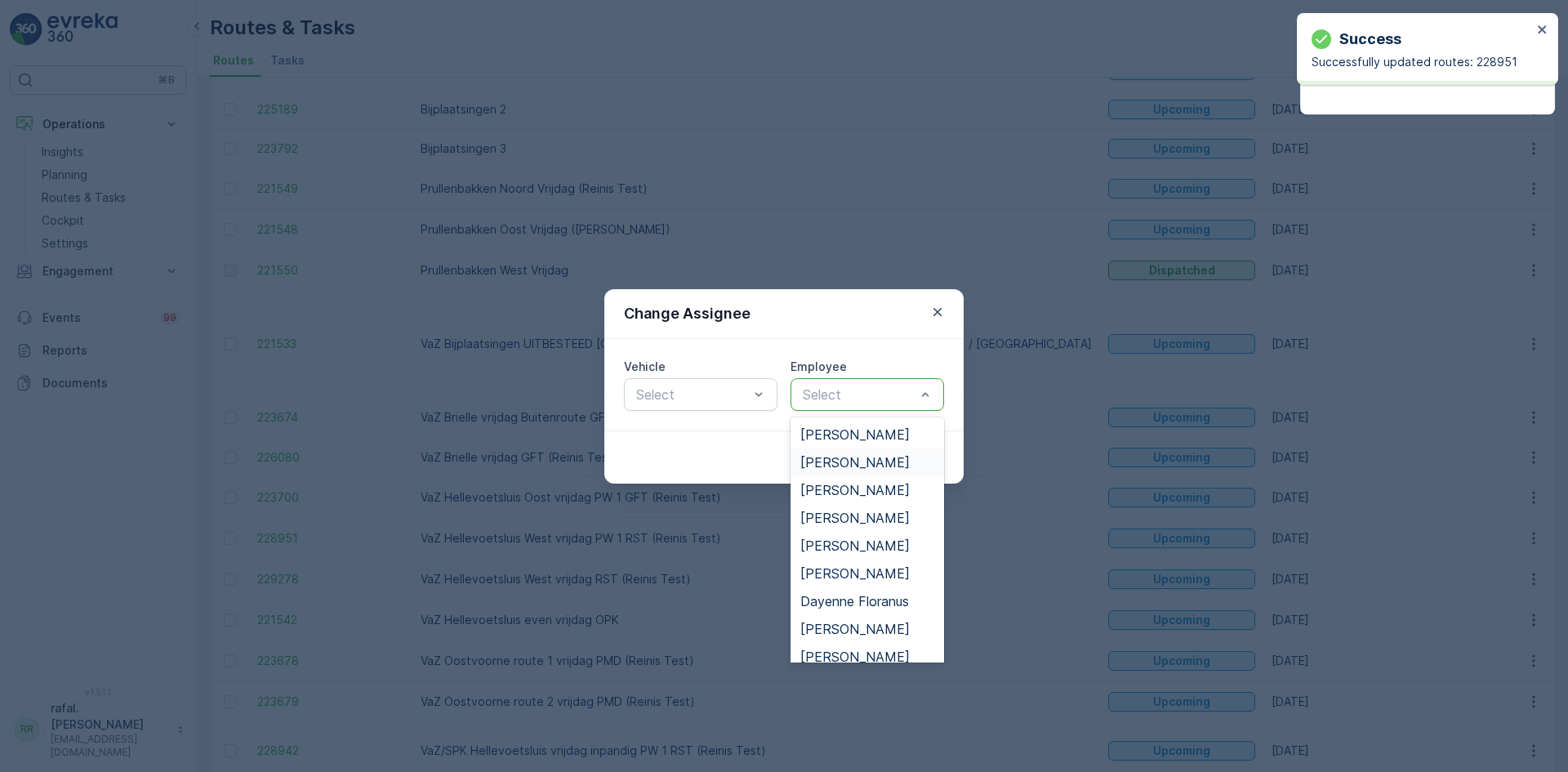
click at [866, 468] on span "[PERSON_NAME]" at bounding box center [855, 463] width 109 height 15
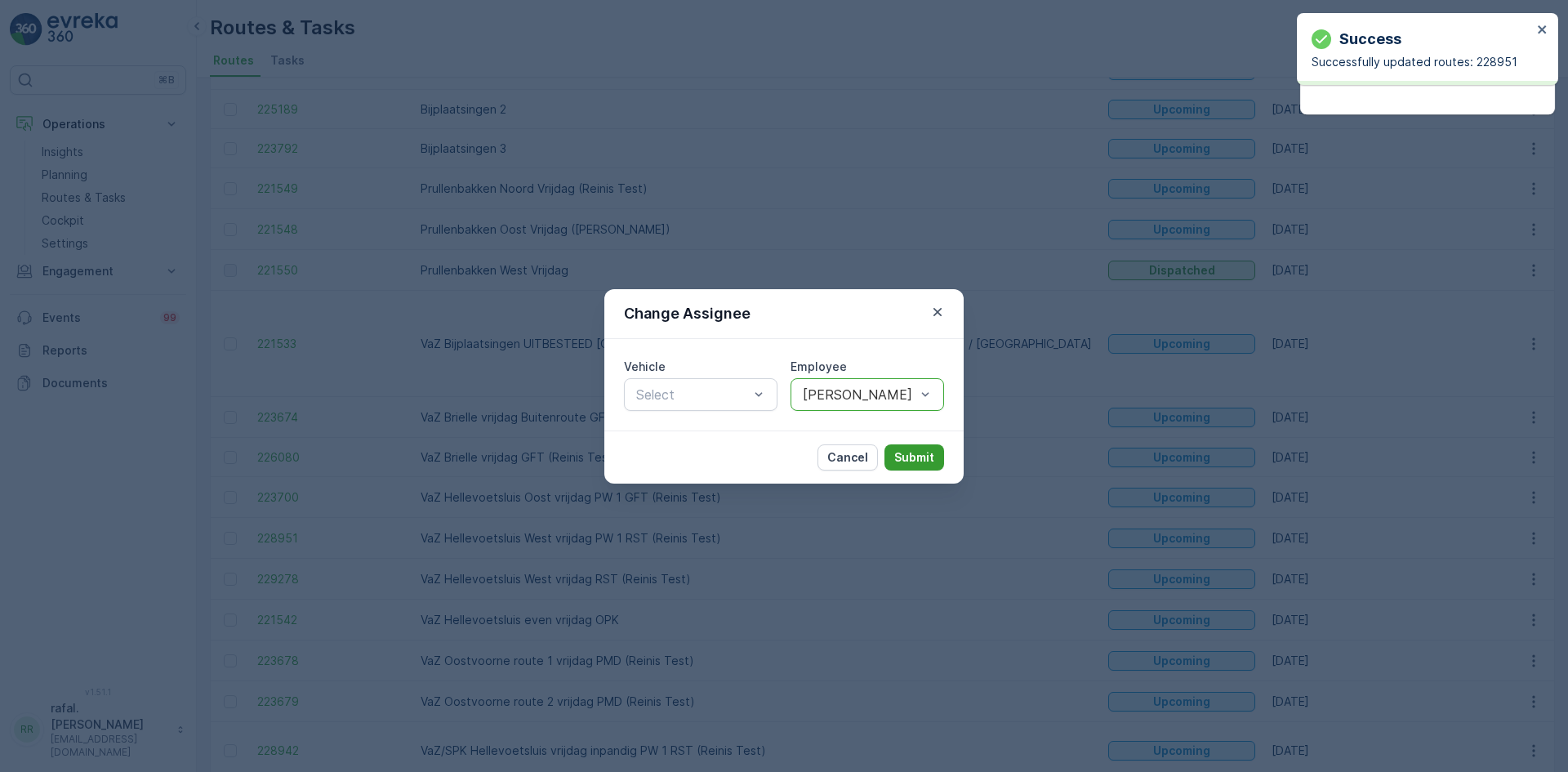
click at [912, 456] on p "Submit" at bounding box center [914, 457] width 40 height 17
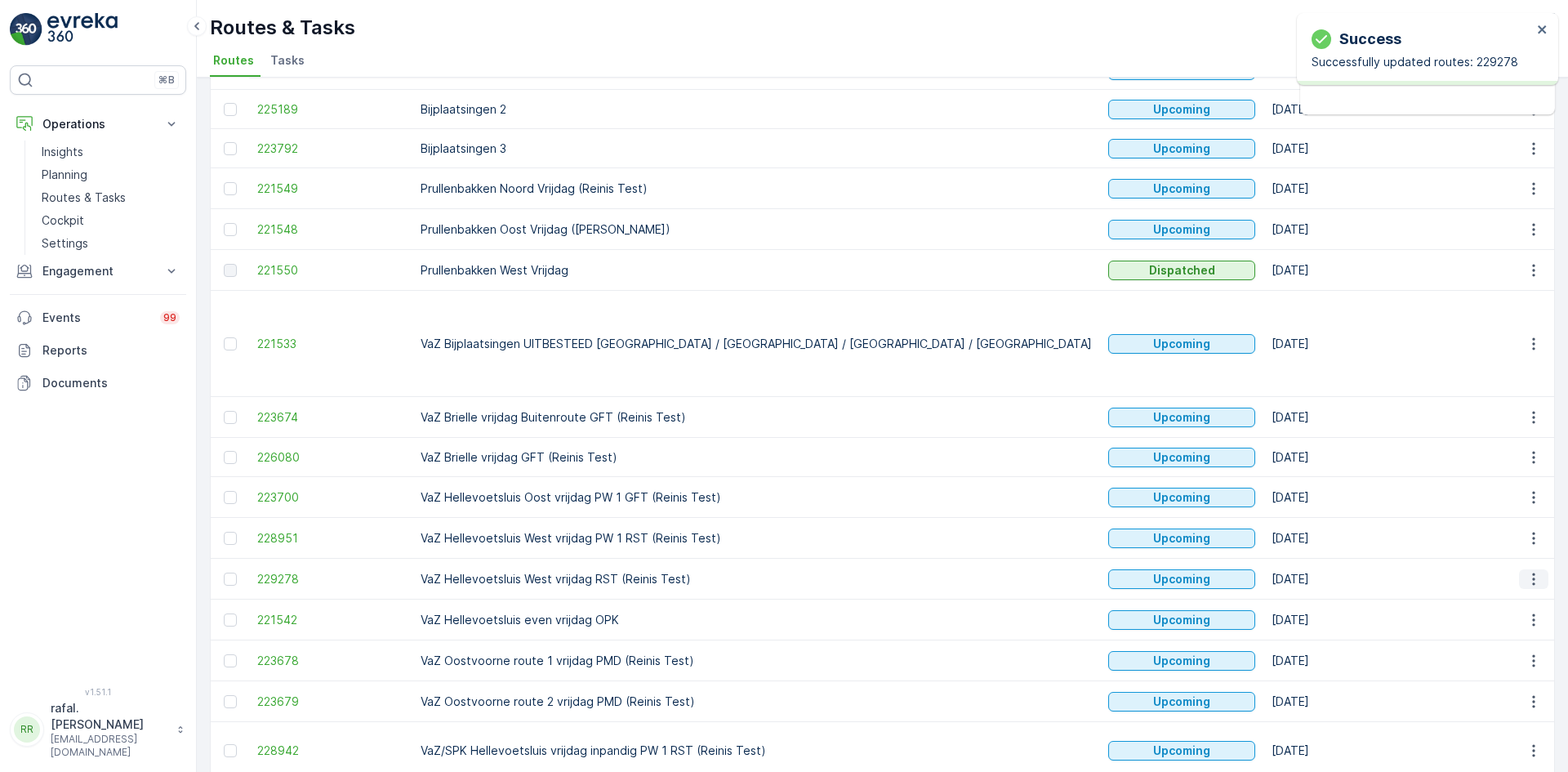
click at [1526, 571] on icon "button" at bounding box center [1534, 579] width 17 height 17
click at [1510, 531] on span "See More Details" at bounding box center [1495, 539] width 94 height 17
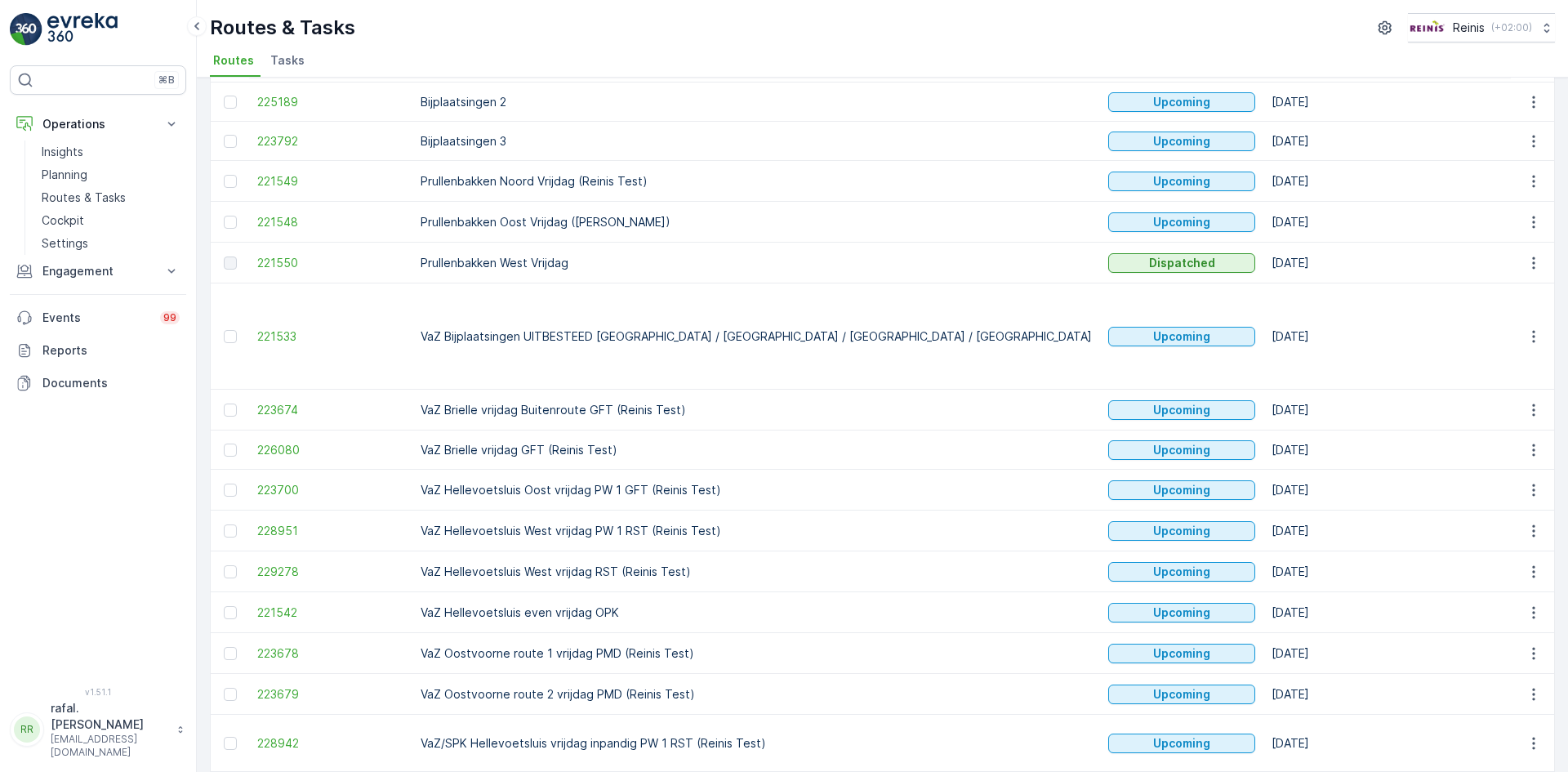
scroll to position [337, 0]
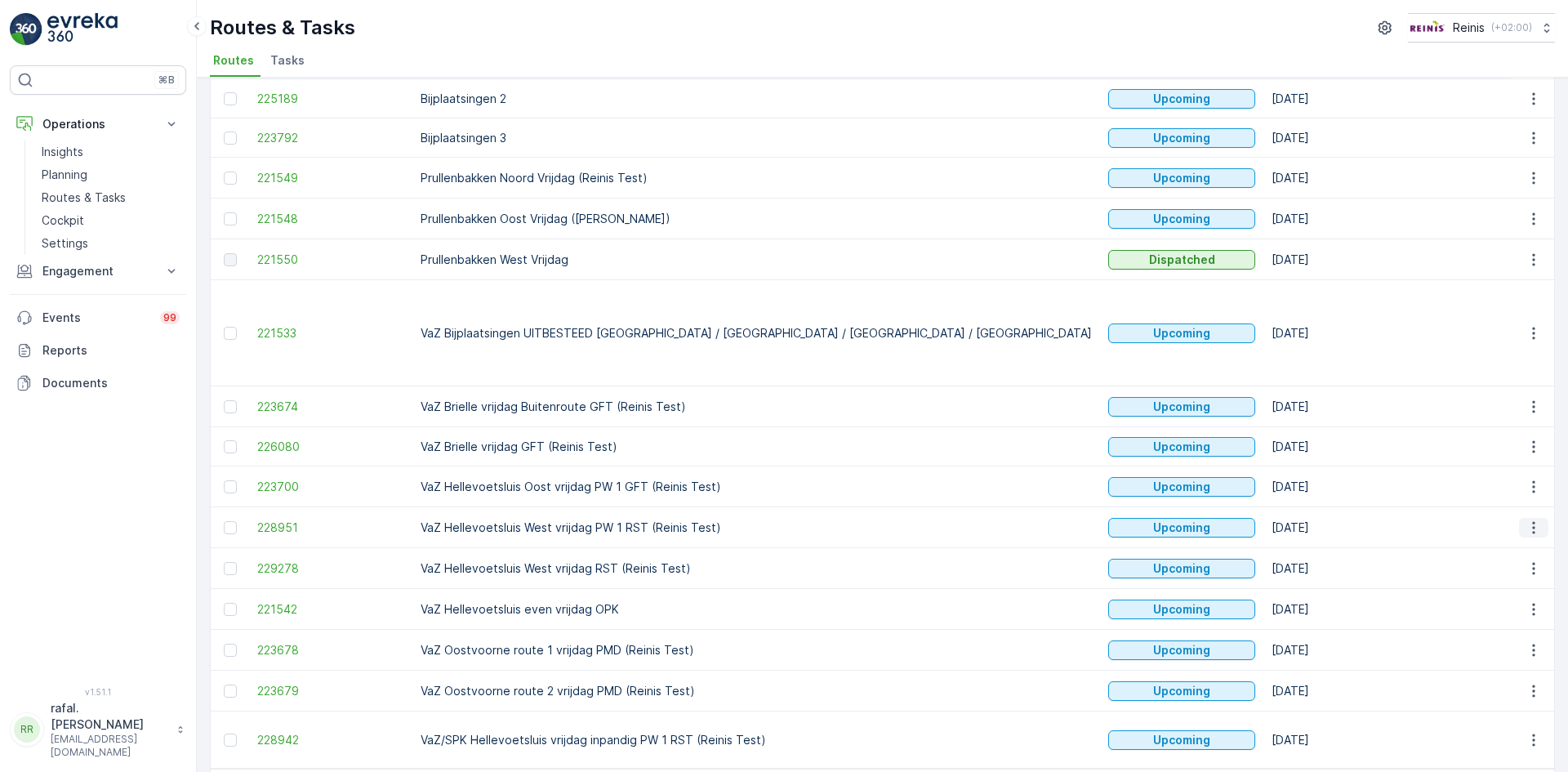
click at [1527, 519] on icon "button" at bounding box center [1534, 527] width 17 height 17
click at [1475, 489] on span "See More Details" at bounding box center [1495, 487] width 94 height 17
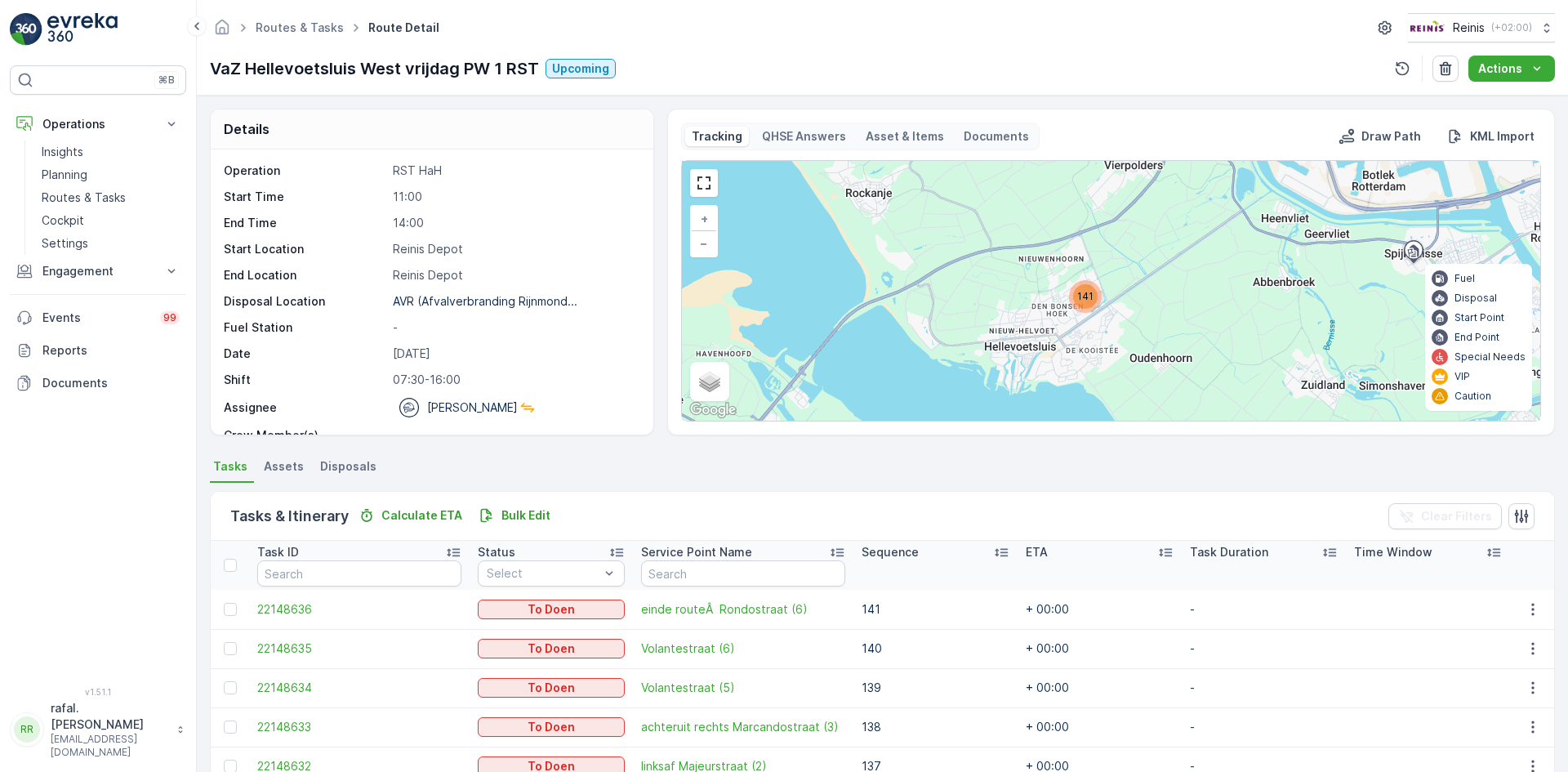
drag, startPoint x: 1020, startPoint y: 265, endPoint x: 1155, endPoint y: 306, distance: 141.1
click at [1155, 306] on div "141 + − Satellite Roadmap Terrain Hybrid Leaflet Keyboard shortcuts Map Data Ma…" at bounding box center [1111, 290] width 858 height 260
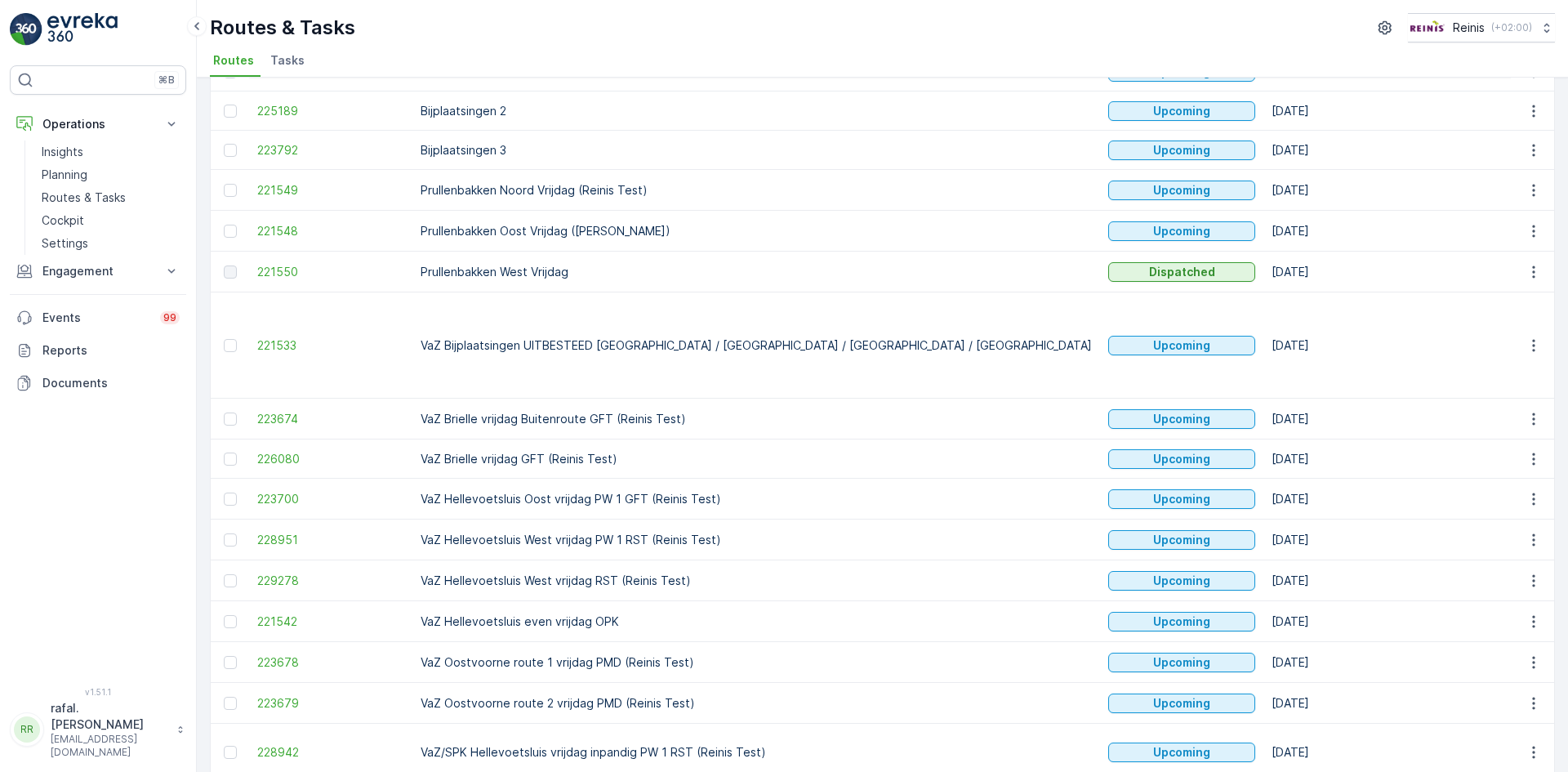
scroll to position [327, 0]
click at [1529, 571] on icon "button" at bounding box center [1534, 579] width 17 height 17
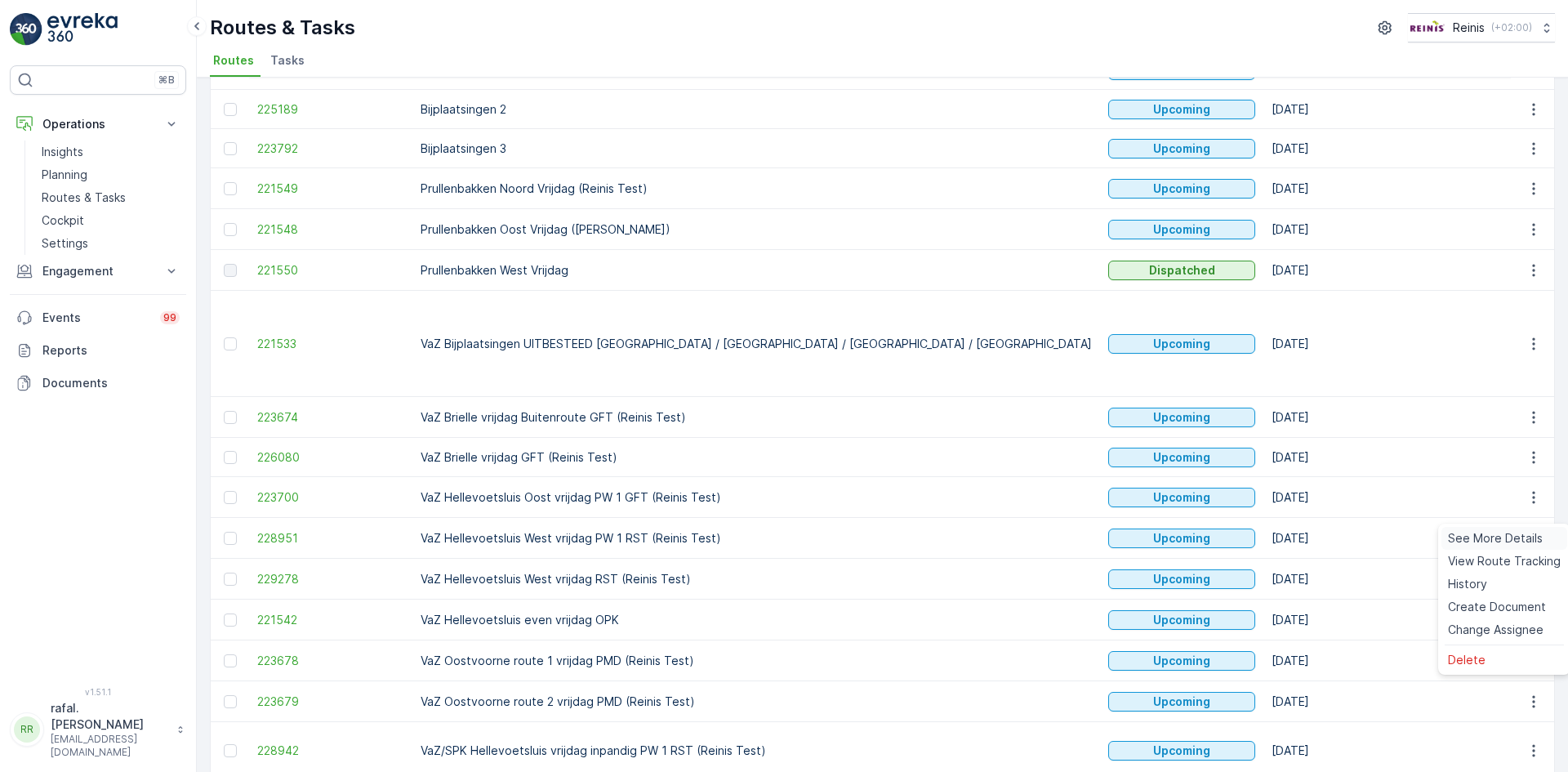
click at [1504, 537] on span "See More Details" at bounding box center [1495, 539] width 94 height 17
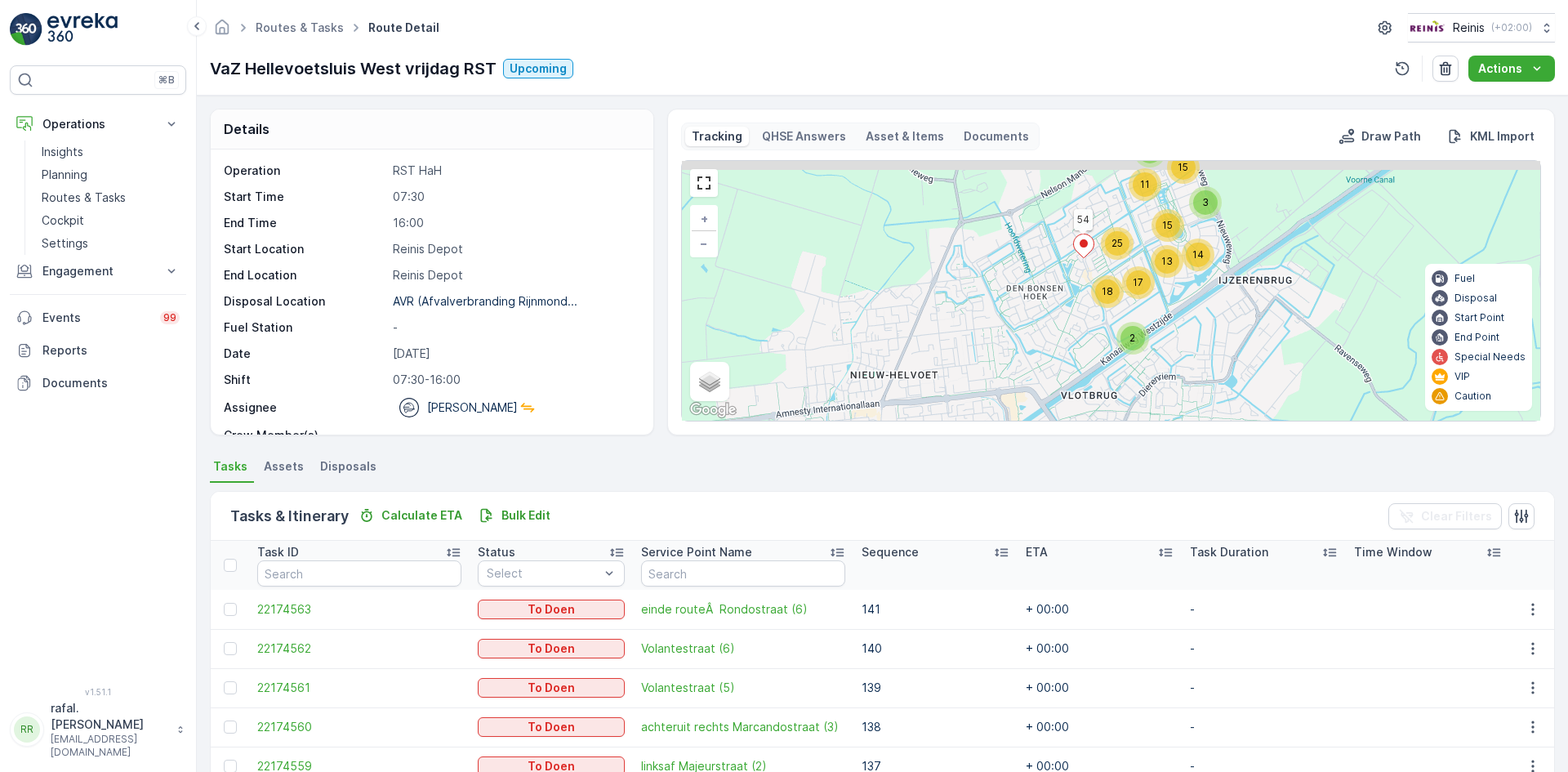
drag, startPoint x: 1089, startPoint y: 217, endPoint x: 1204, endPoint y: 422, distance: 235.1
click at [1204, 422] on div "Tracking QHSE Answers Asset & Items Documents Draw Path KML Import 15 7 11 3 15…" at bounding box center [1112, 272] width 888 height 327
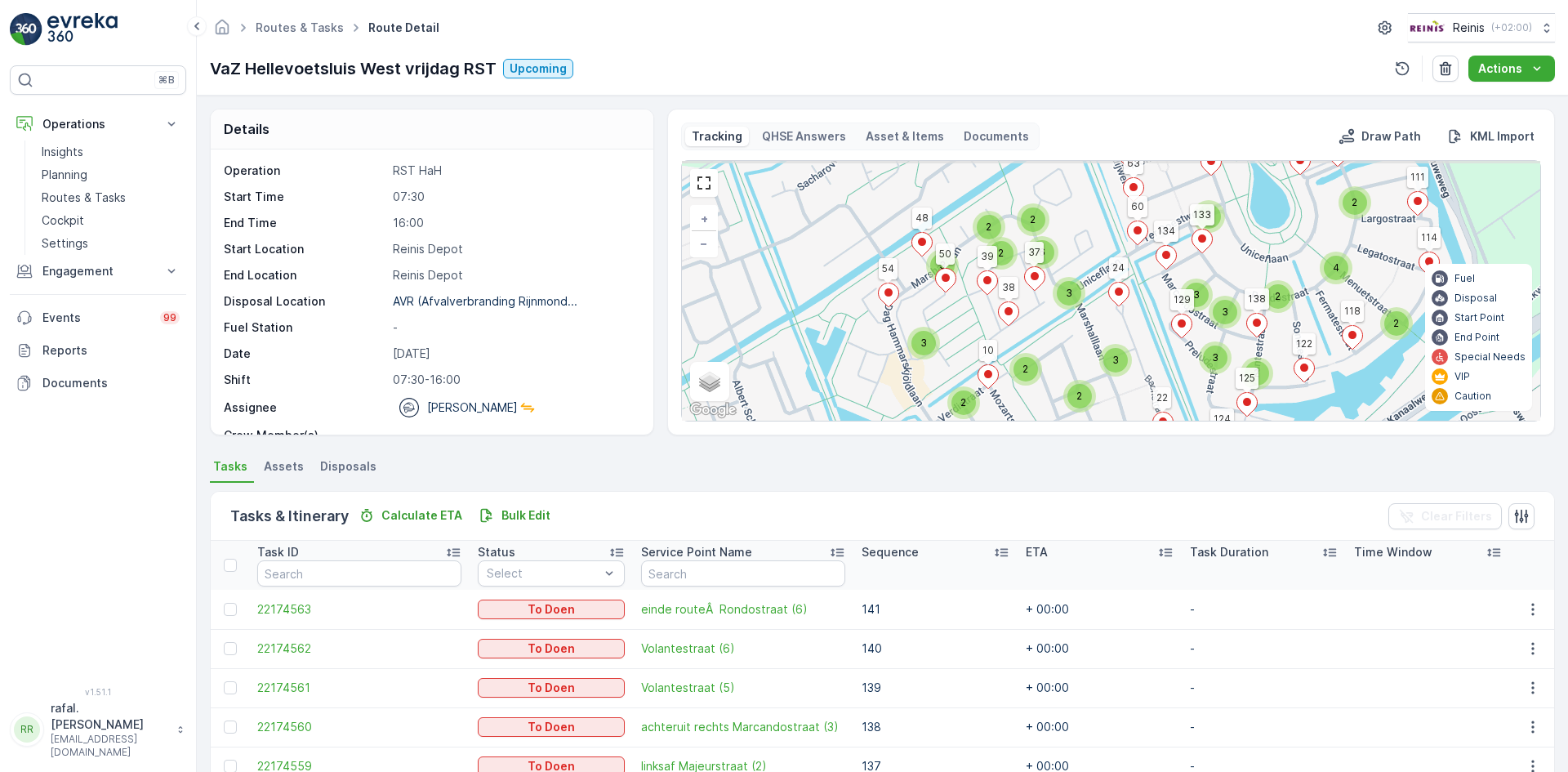
drag, startPoint x: 1132, startPoint y: 240, endPoint x: 1245, endPoint y: 504, distance: 287.2
click at [1248, 513] on div "Details Operation RST HaH Start Time 07:30 End Time 16:00 Start Location [GEOGR…" at bounding box center [882, 434] width 1371 height 677
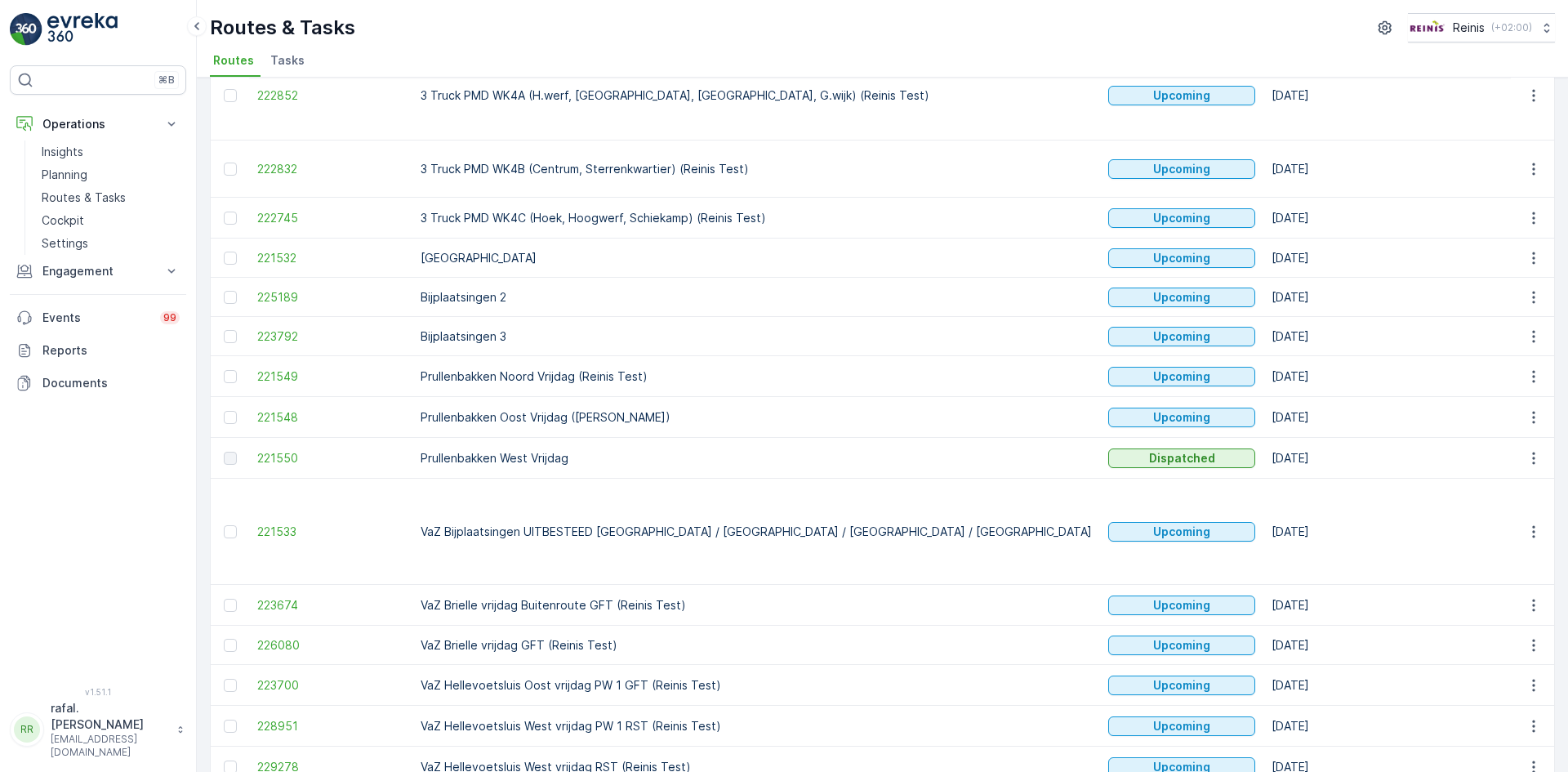
scroll to position [337, 0]
